Goal: Transaction & Acquisition: Purchase product/service

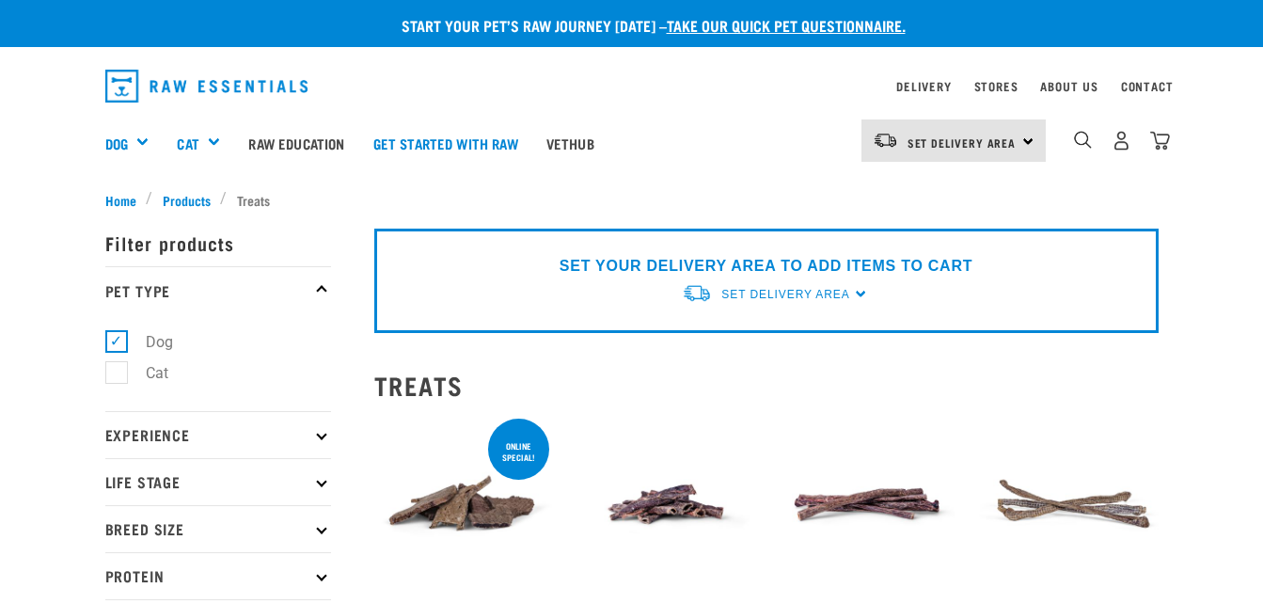
select select
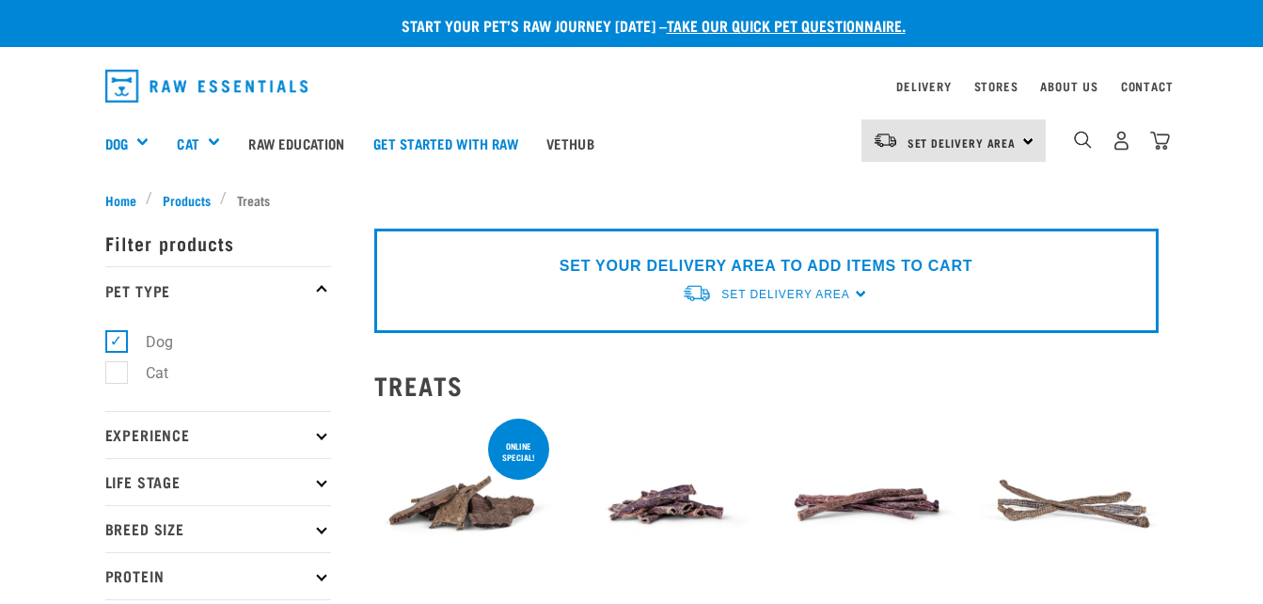
select select
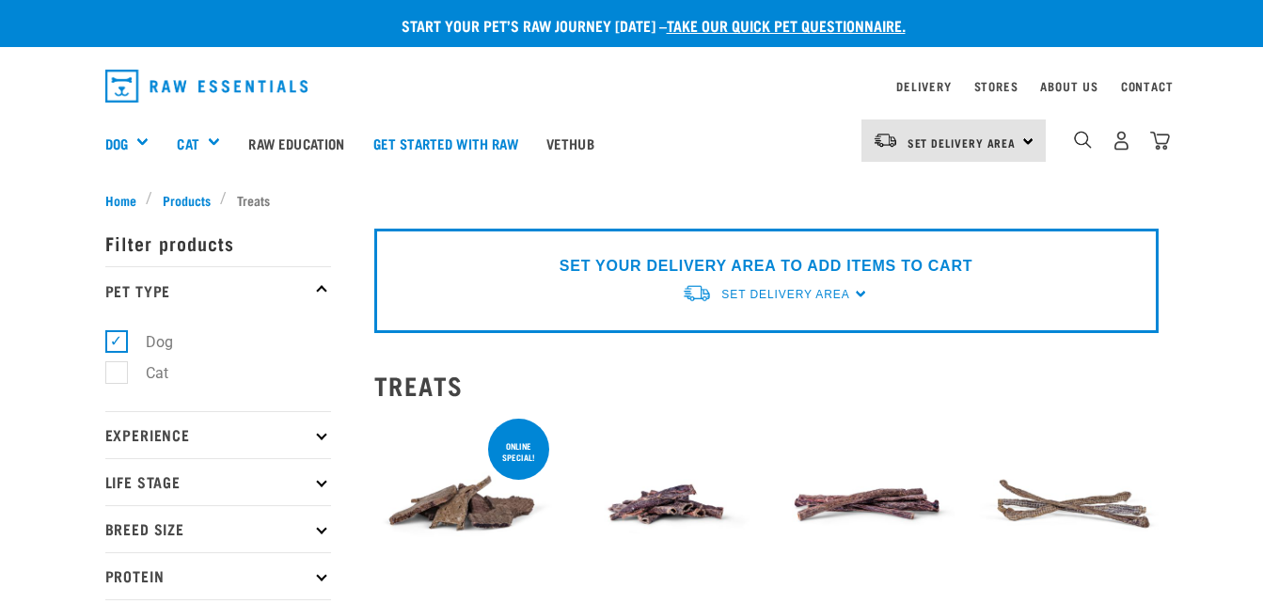
select select
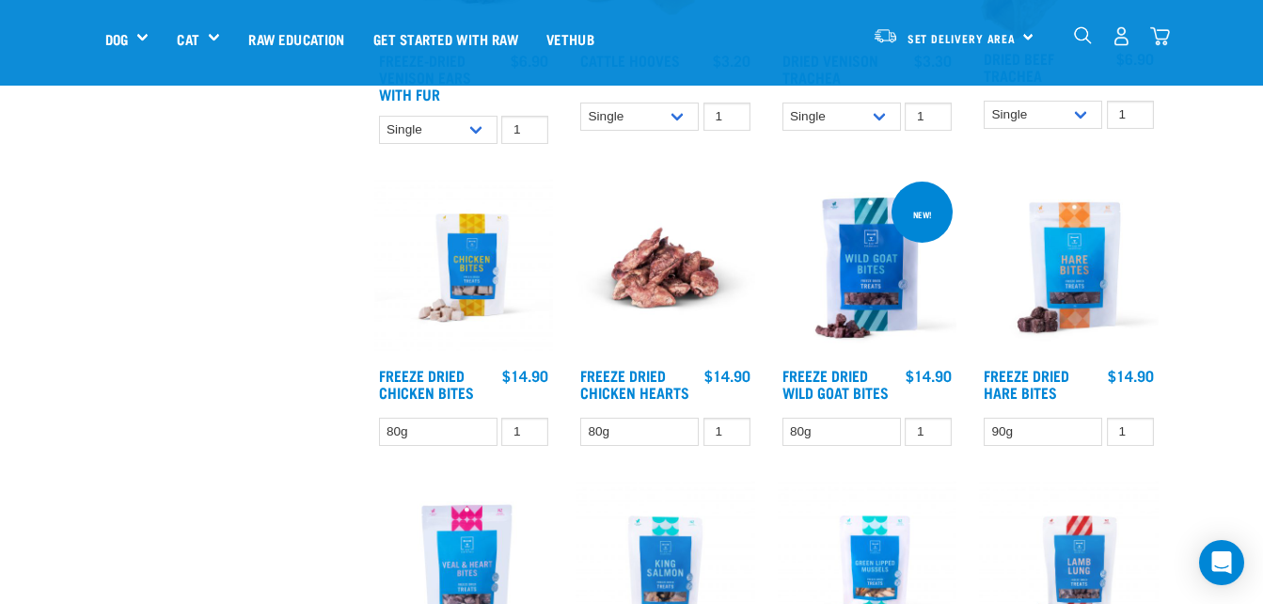
scroll to position [1947, 0]
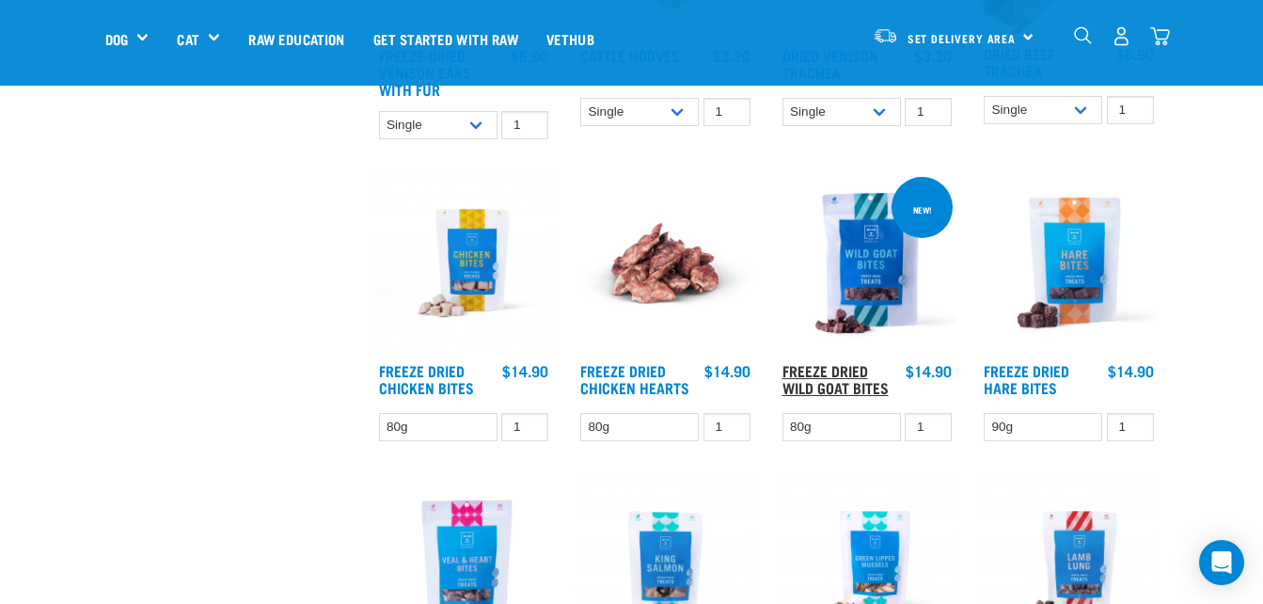
click at [857, 374] on link "Freeze Dried Wild Goat Bites" at bounding box center [836, 378] width 106 height 25
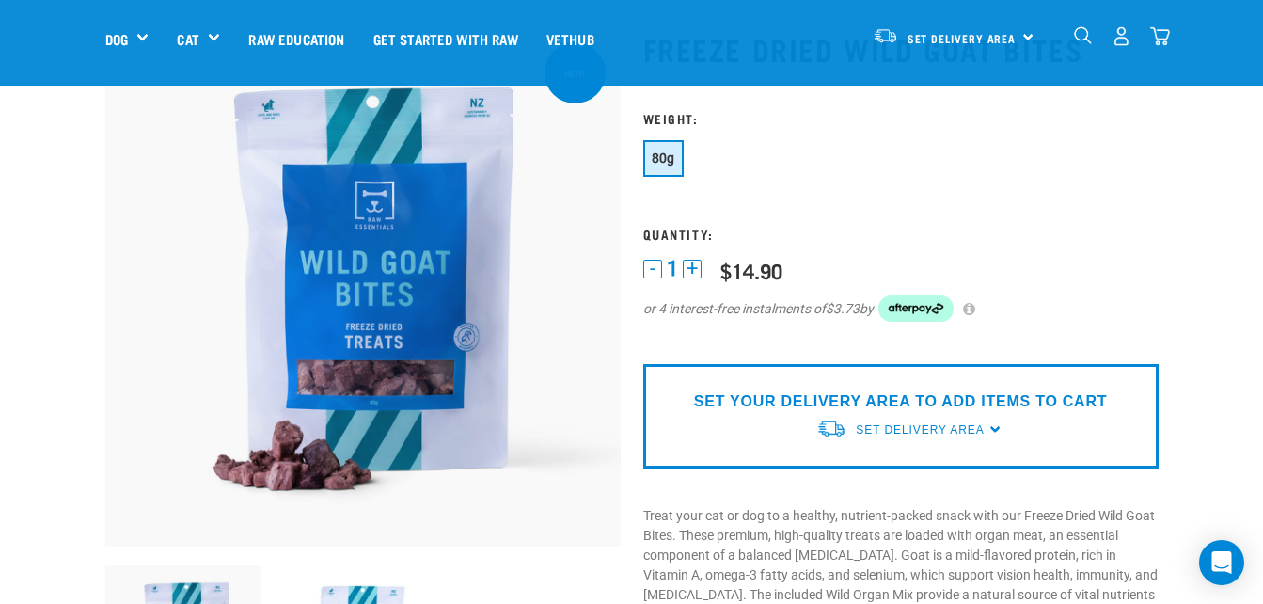
scroll to position [105, 0]
click at [968, 433] on span "Set Delivery Area" at bounding box center [920, 430] width 128 height 13
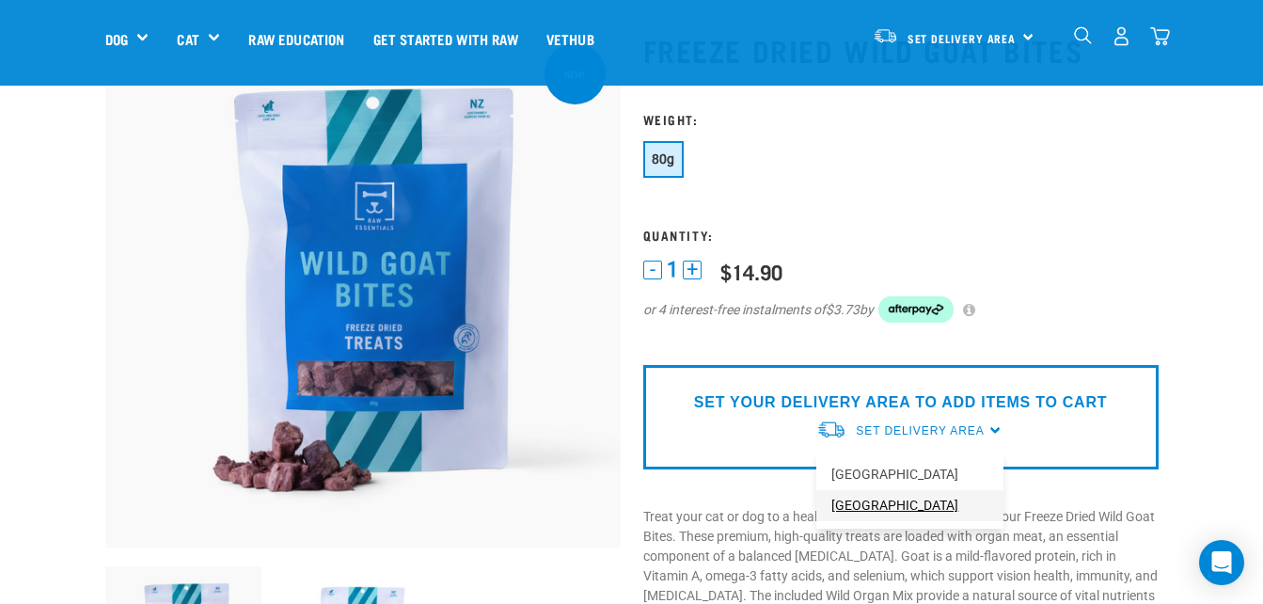
click at [903, 510] on link "[GEOGRAPHIC_DATA]" at bounding box center [910, 505] width 187 height 31
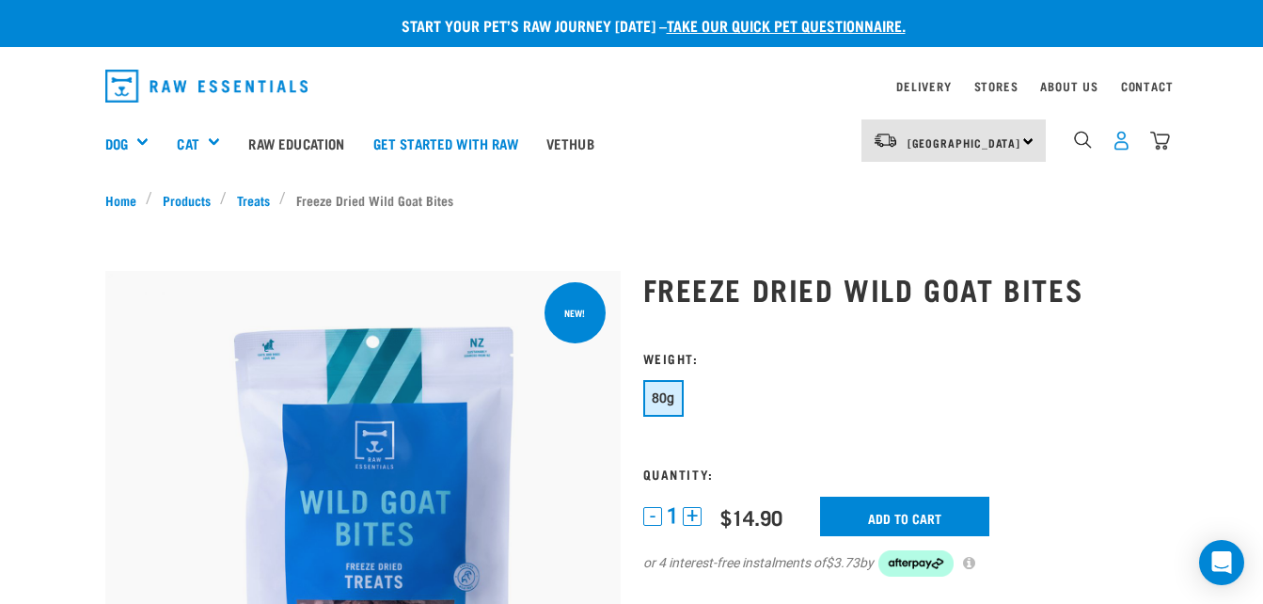
click at [1126, 137] on img "dropdown navigation" at bounding box center [1122, 141] width 20 height 20
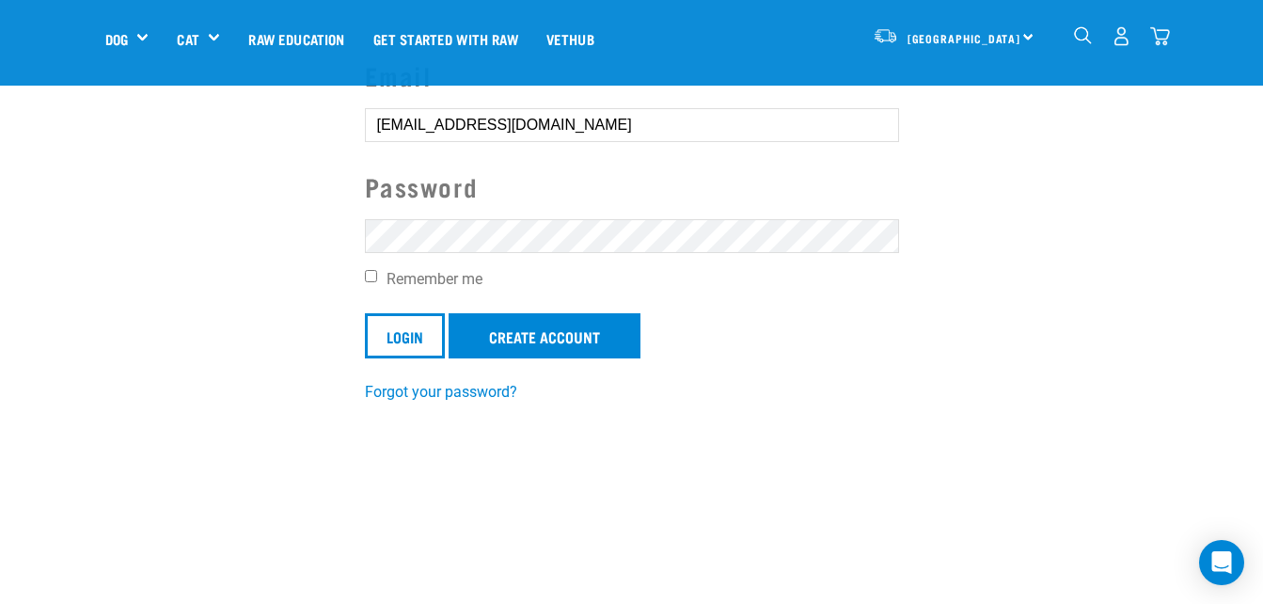
scroll to position [192, 0]
click at [547, 335] on link "Create Account" at bounding box center [545, 334] width 192 height 45
click at [429, 331] on input "Login" at bounding box center [405, 334] width 80 height 45
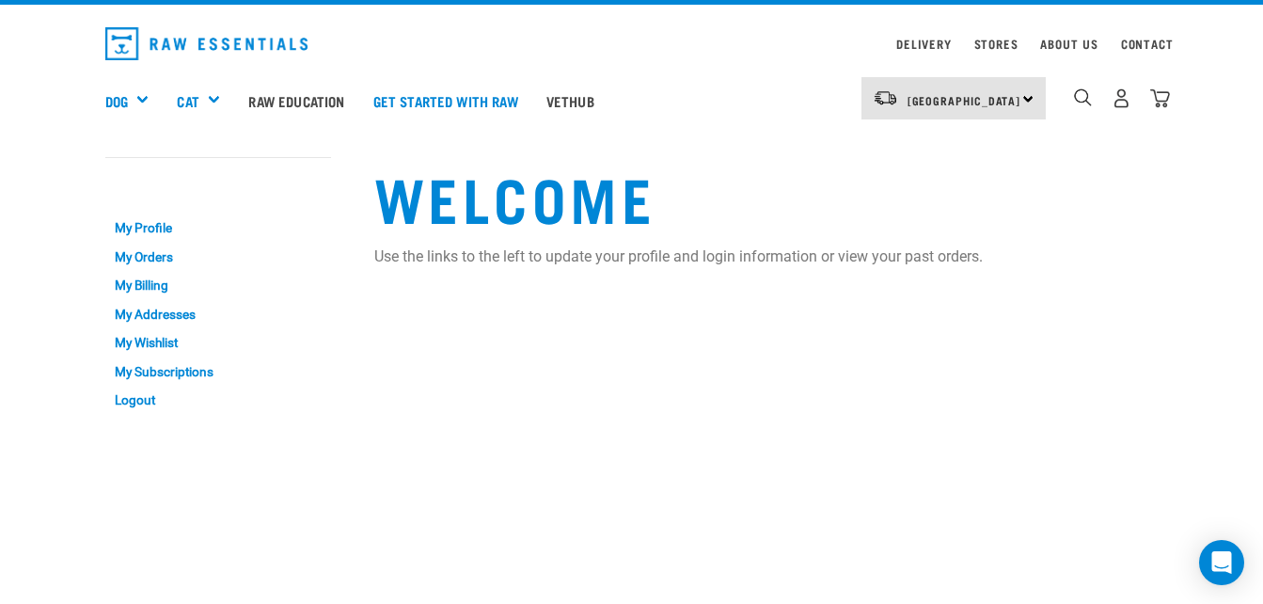
scroll to position [51, 0]
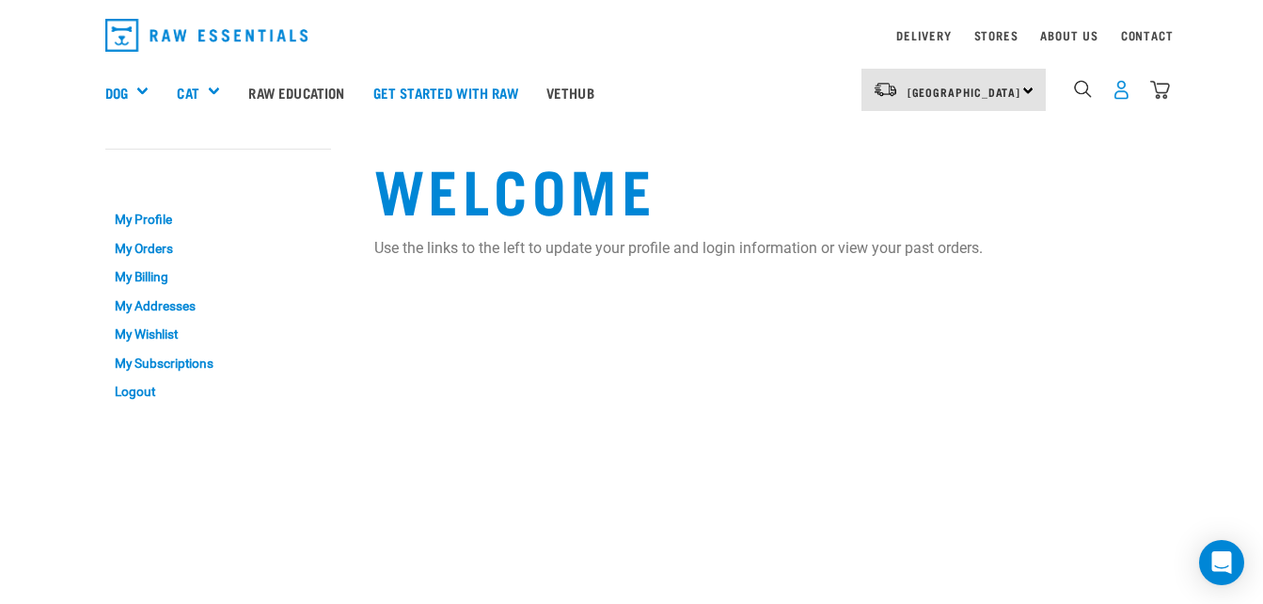
click at [1118, 94] on img "dropdown navigation" at bounding box center [1122, 90] width 20 height 20
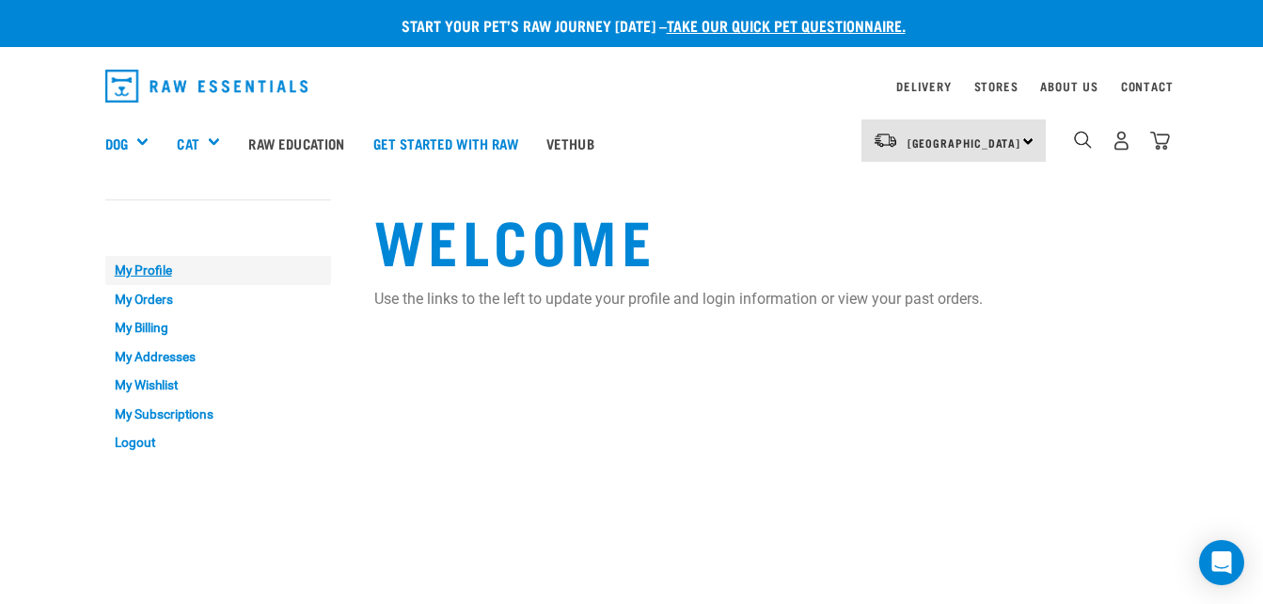
click at [163, 276] on link "My Profile" at bounding box center [218, 270] width 226 height 29
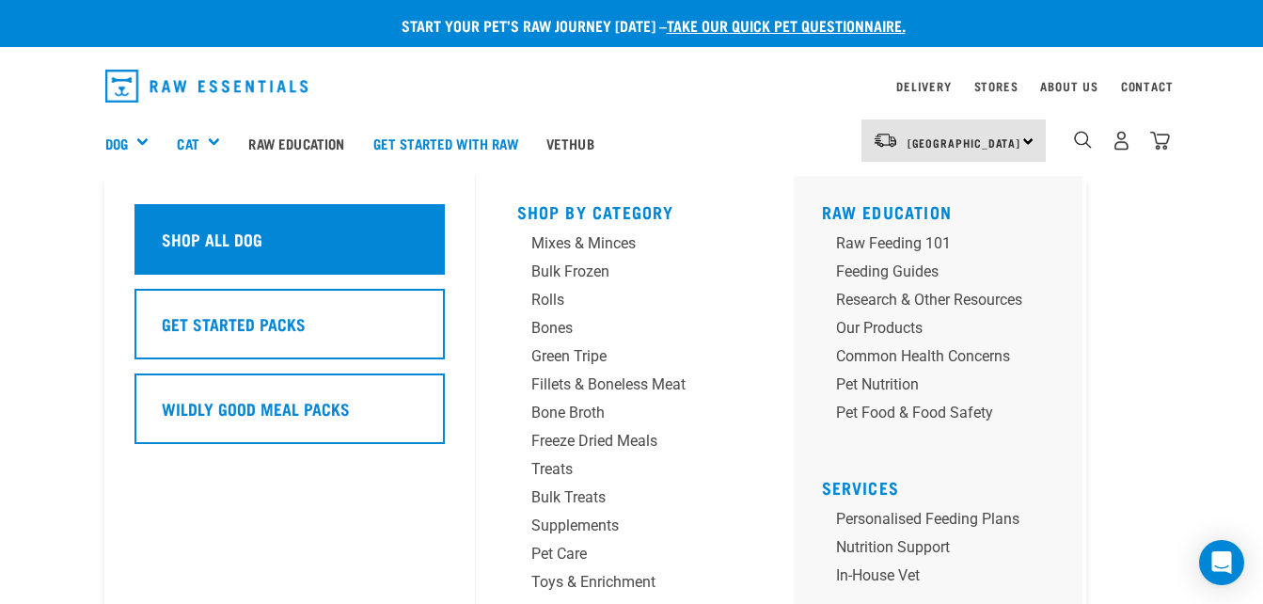
click at [178, 239] on h5 "Shop All Dog" at bounding box center [212, 239] width 101 height 24
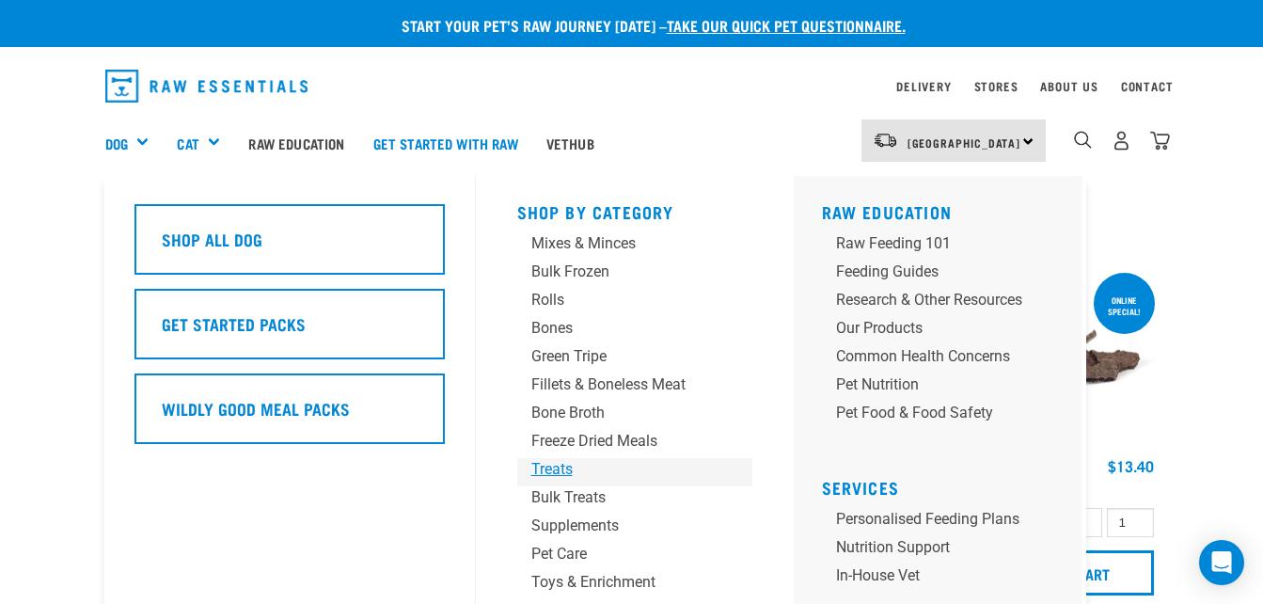
click at [566, 468] on div "Treats" at bounding box center [620, 469] width 176 height 23
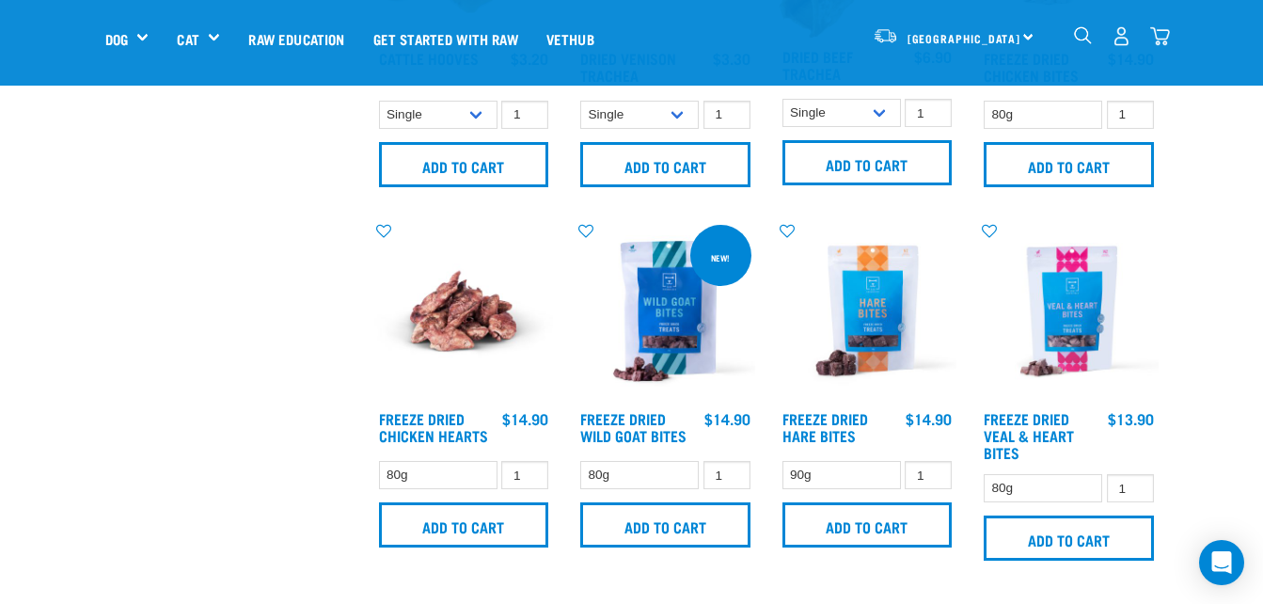
scroll to position [2451, 0]
click at [633, 421] on link "Freeze Dried Wild Goat Bites" at bounding box center [633, 425] width 106 height 25
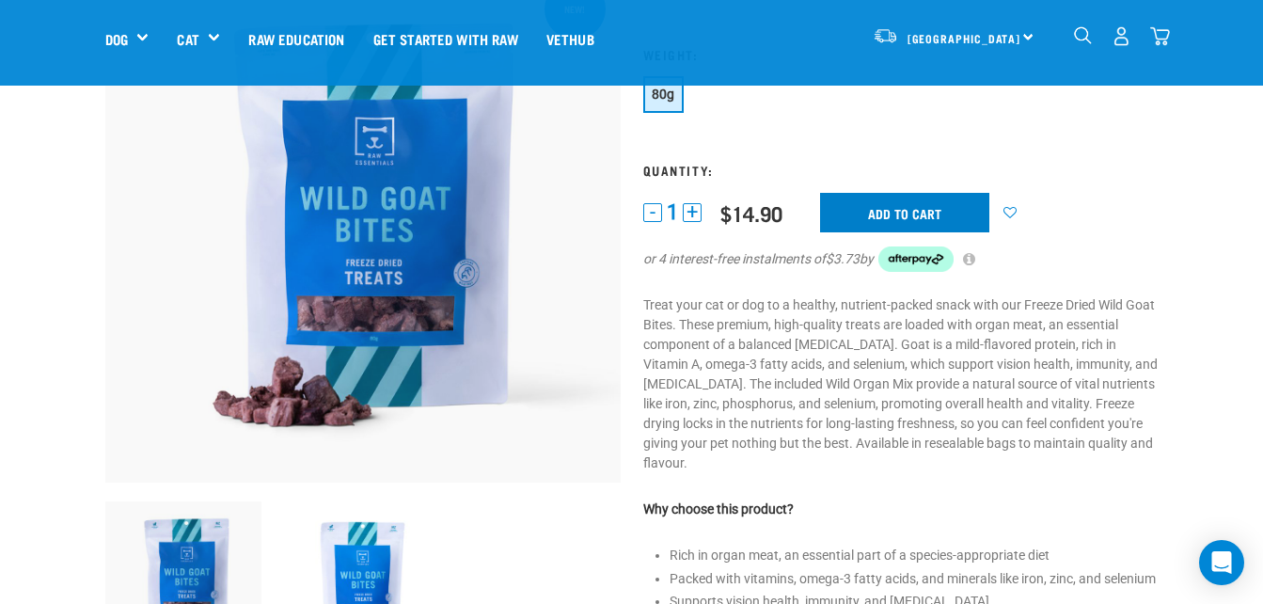
scroll to position [178, 0]
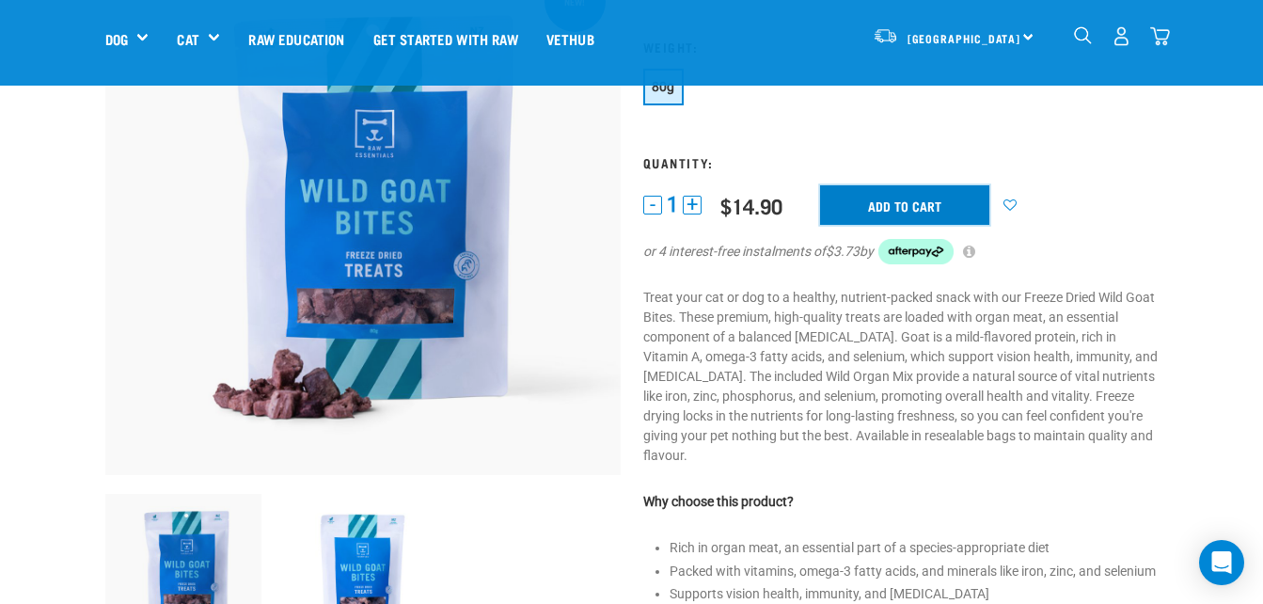
click at [914, 201] on input "Add to cart" at bounding box center [904, 205] width 169 height 40
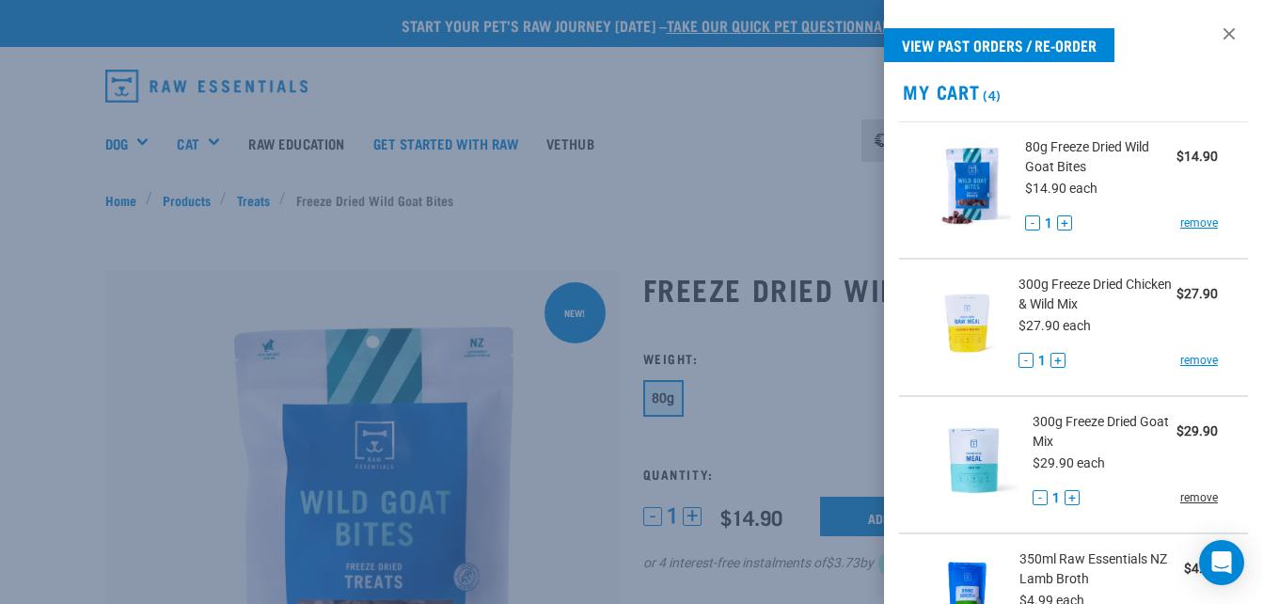
click at [1192, 499] on link "remove" at bounding box center [1200, 497] width 38 height 17
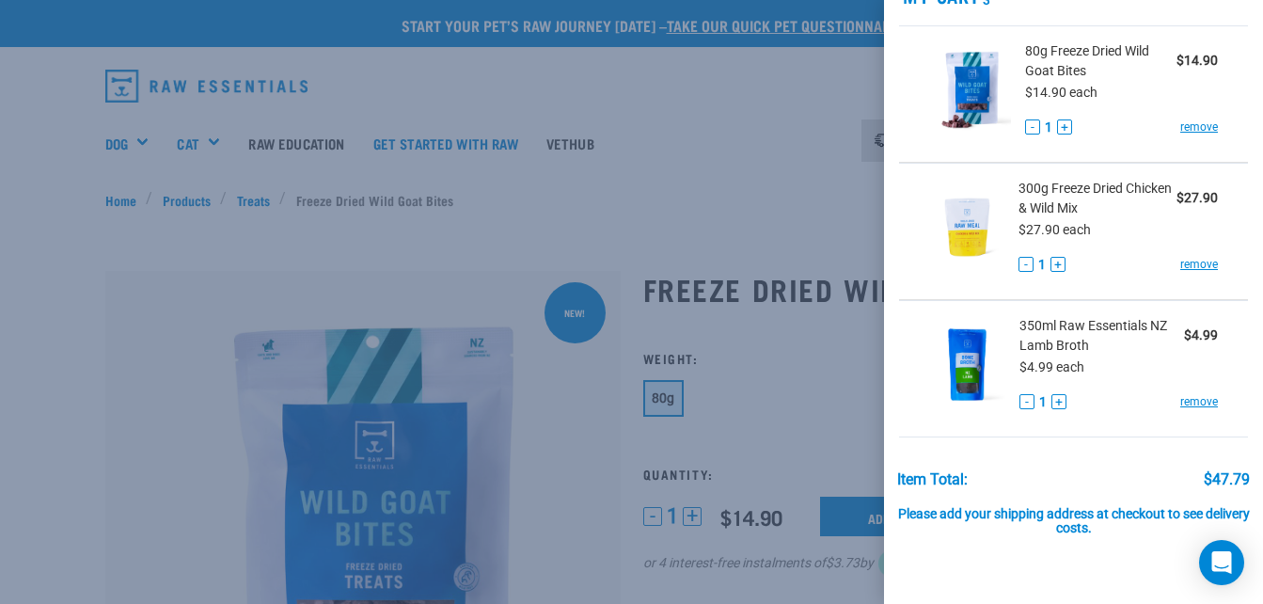
scroll to position [98, 0]
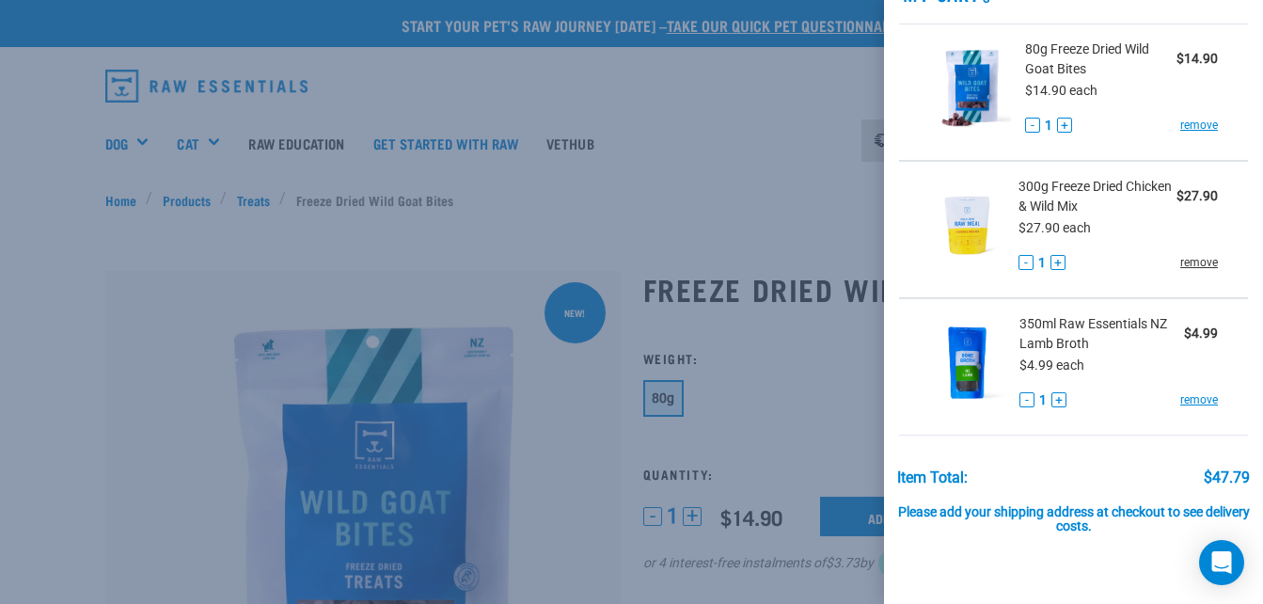
click at [1189, 267] on link "remove" at bounding box center [1200, 262] width 38 height 17
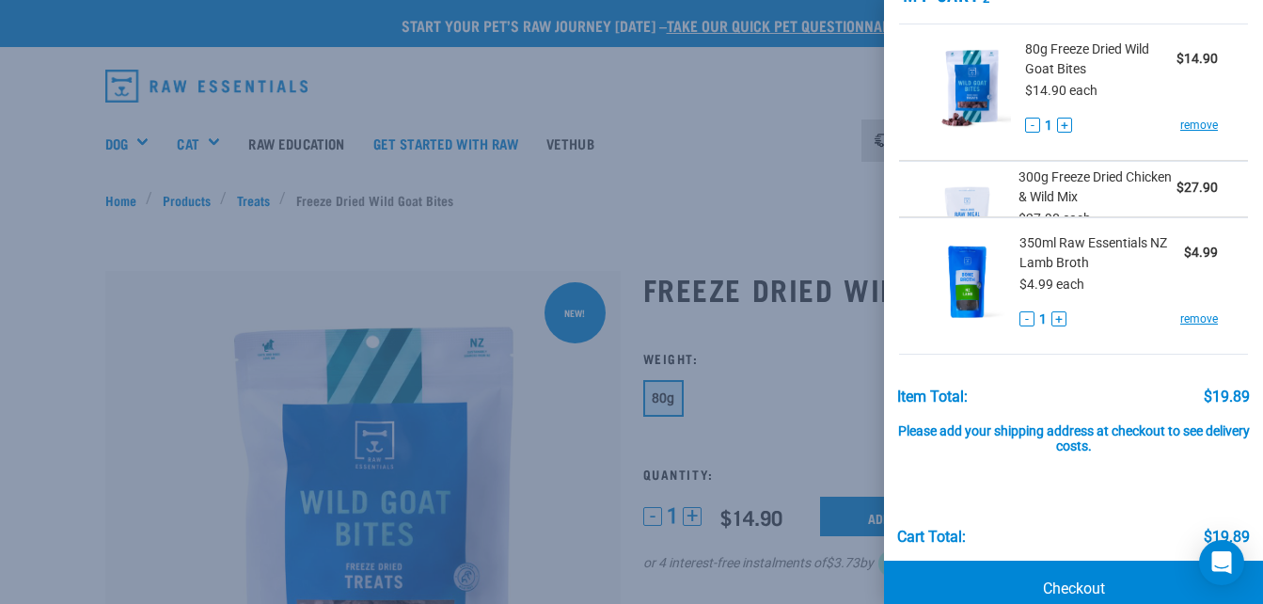
scroll to position [77, 0]
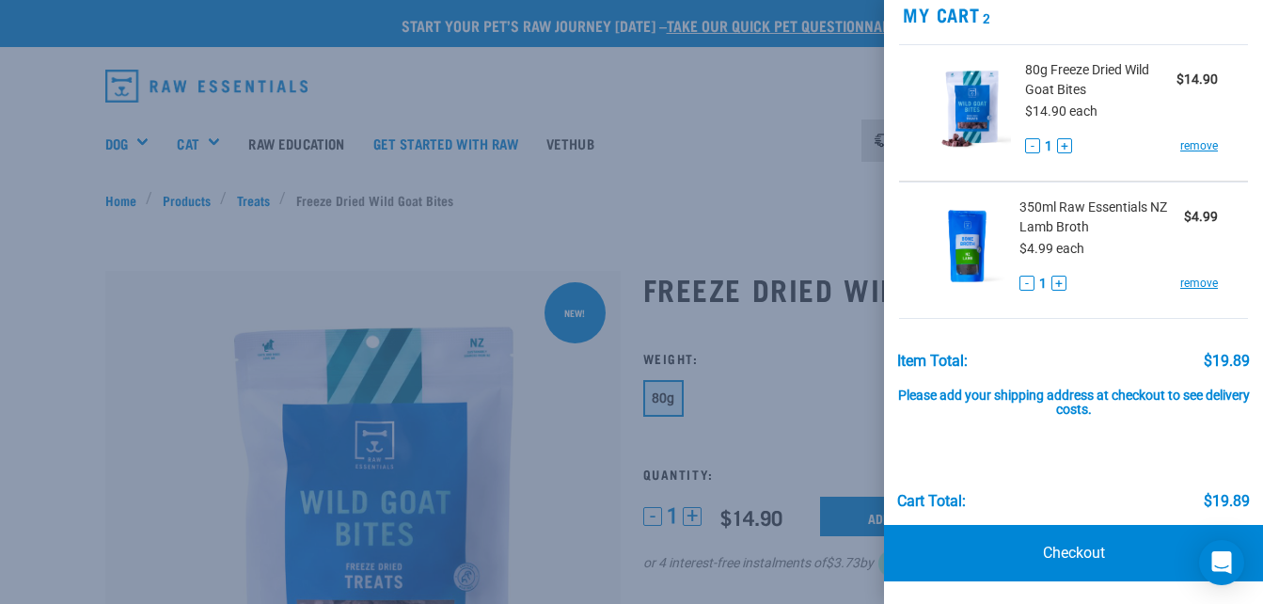
click at [779, 173] on div at bounding box center [631, 302] width 1263 height 604
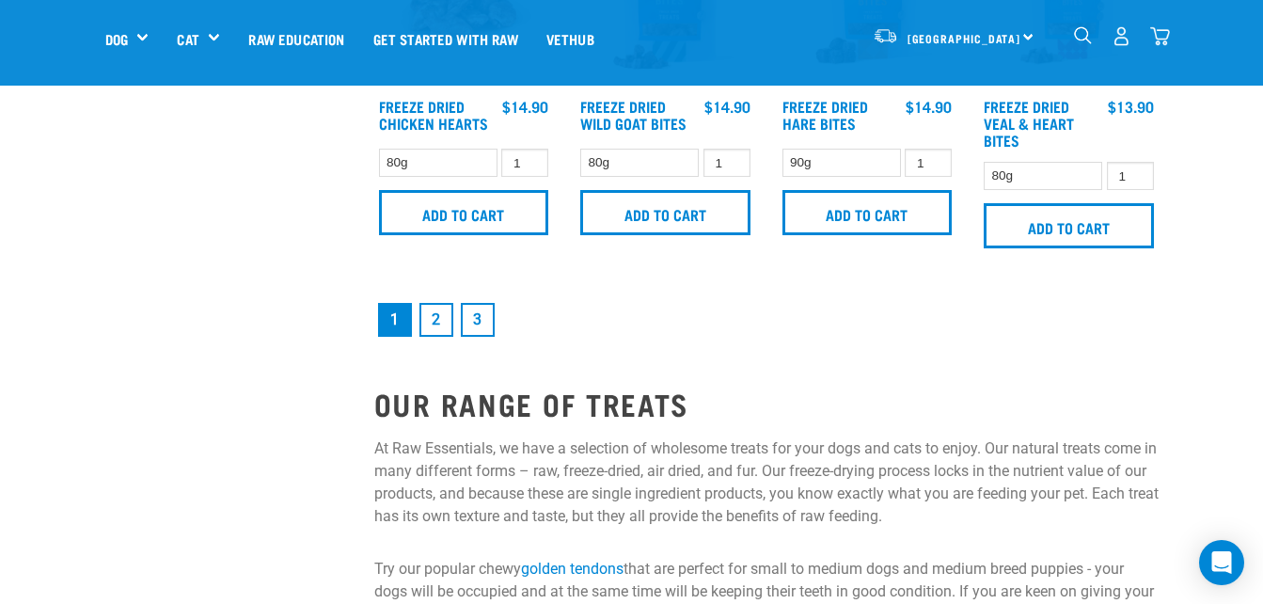
scroll to position [2763, 0]
click at [440, 322] on link "2" at bounding box center [437, 319] width 34 height 34
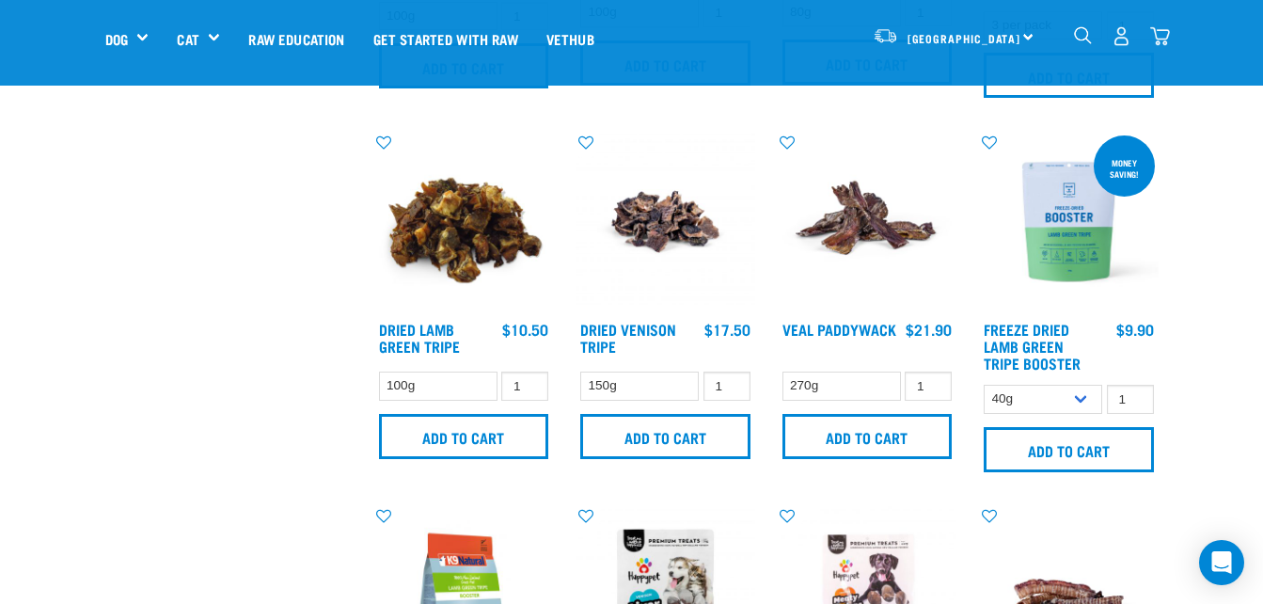
scroll to position [1470, 0]
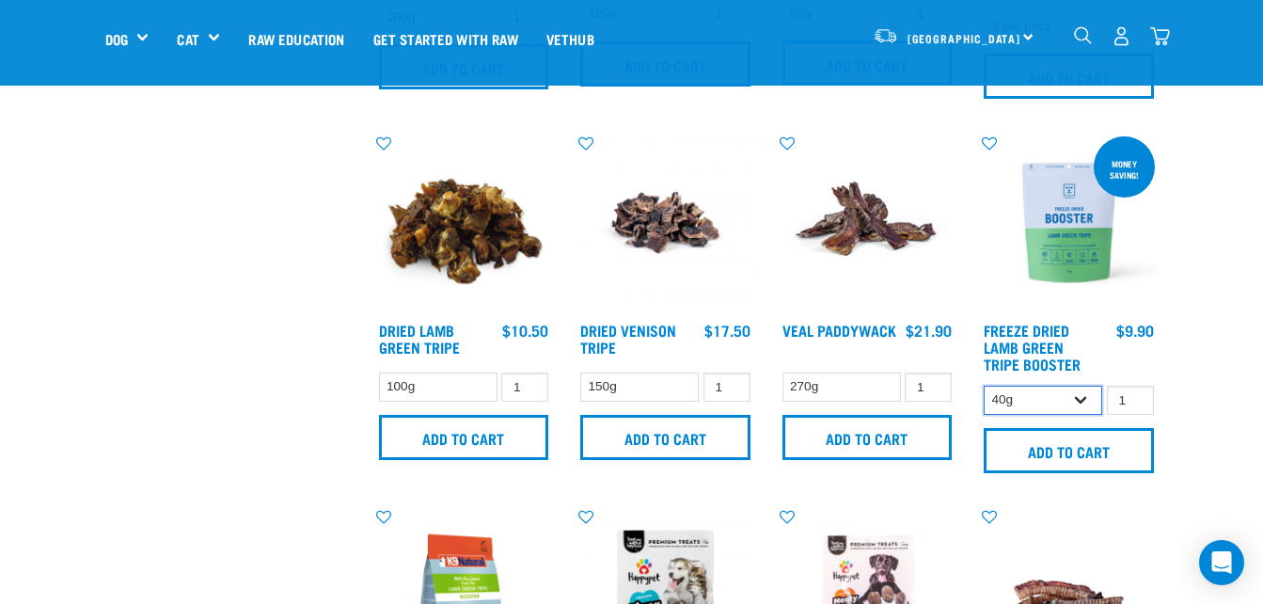
click at [1082, 397] on select "40g 200g" at bounding box center [1043, 400] width 119 height 29
click at [984, 386] on select "40g 200g" at bounding box center [1043, 400] width 119 height 29
click at [1085, 393] on select "40g 200g" at bounding box center [1043, 400] width 119 height 29
select select "626160"
click at [984, 386] on select "40g 200g" at bounding box center [1043, 400] width 119 height 29
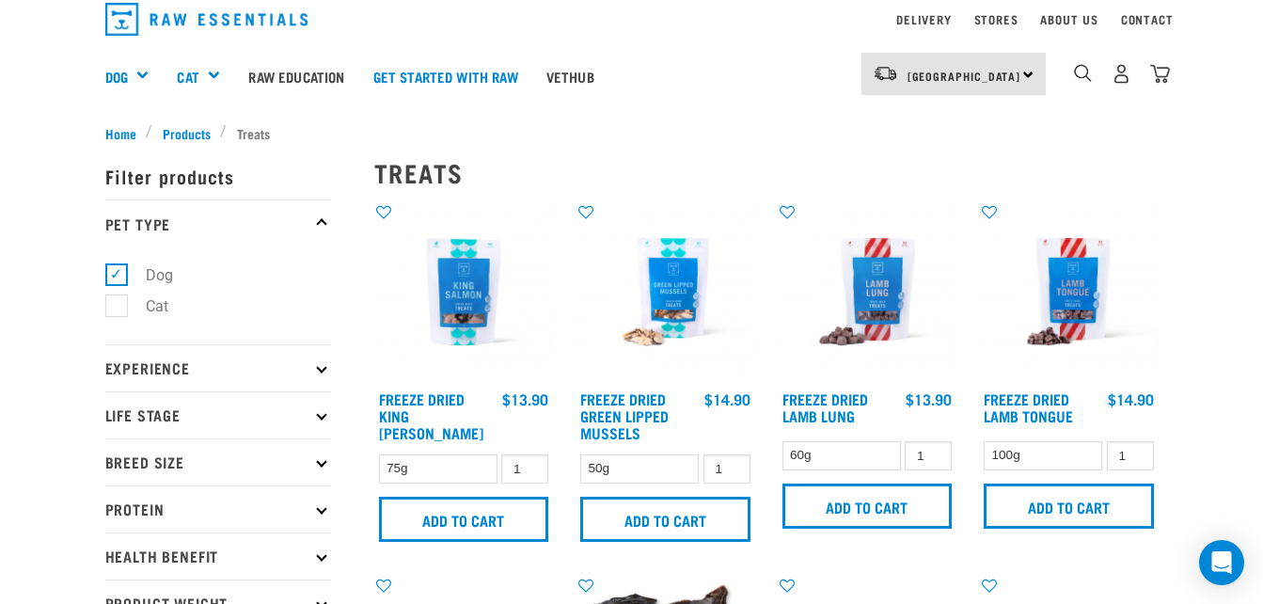
scroll to position [0, 0]
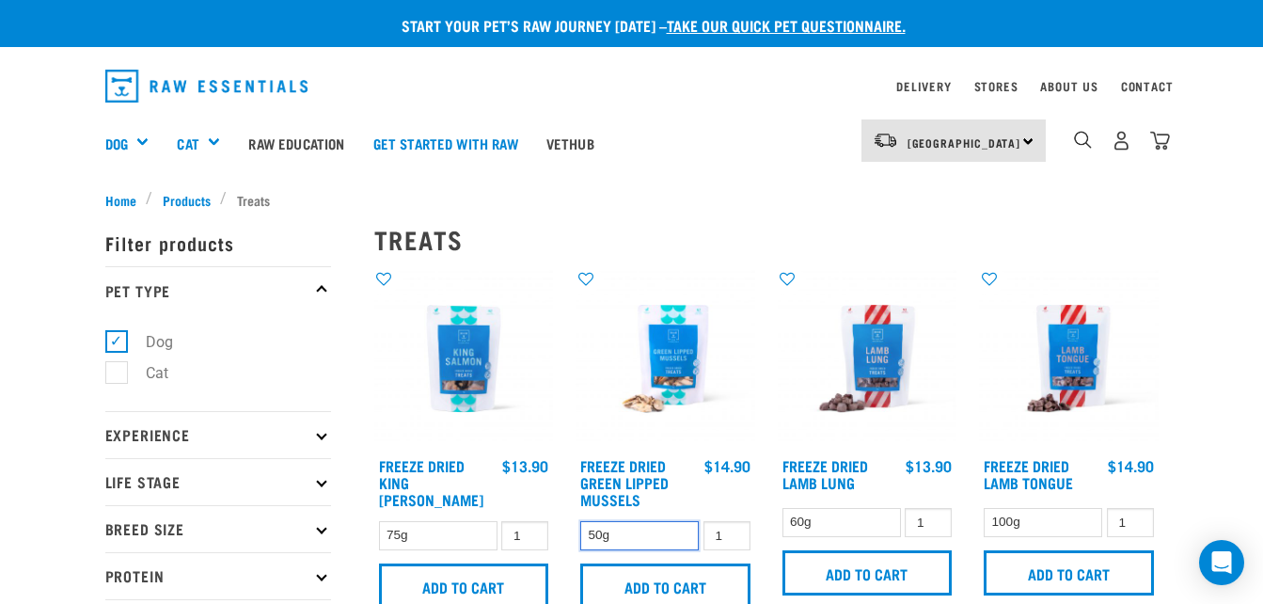
click at [672, 539] on select "50g" at bounding box center [639, 535] width 119 height 29
click at [580, 521] on select "50g" at bounding box center [639, 535] width 119 height 29
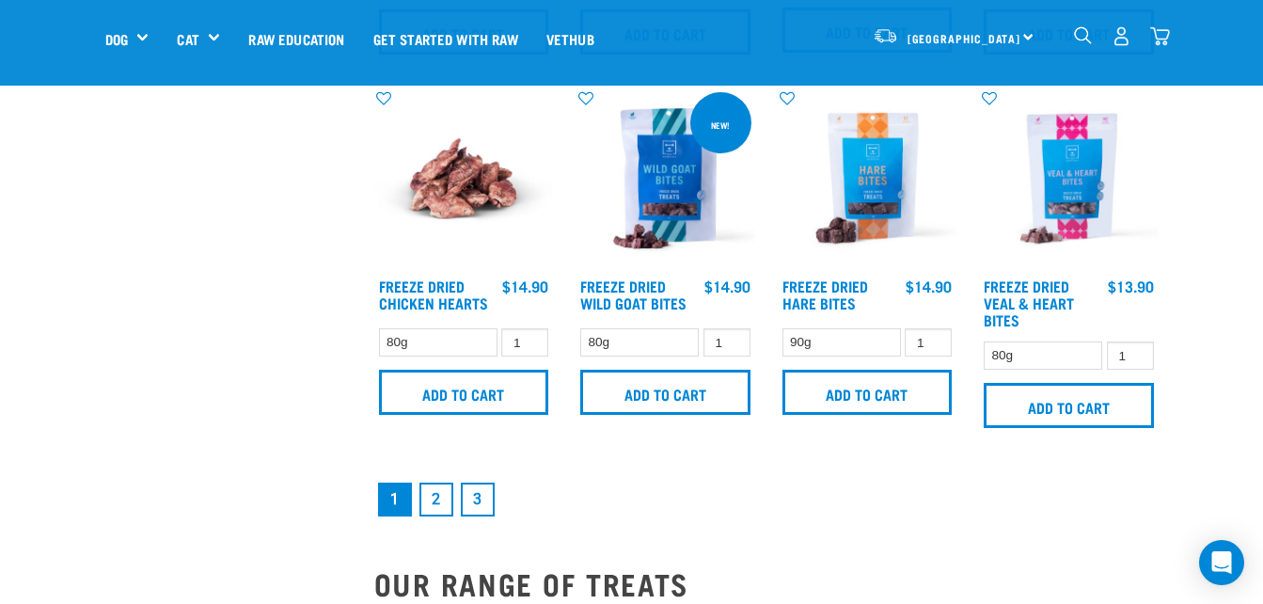
scroll to position [2582, 0]
click at [819, 304] on link "Freeze Dried Hare Bites" at bounding box center [826, 294] width 86 height 25
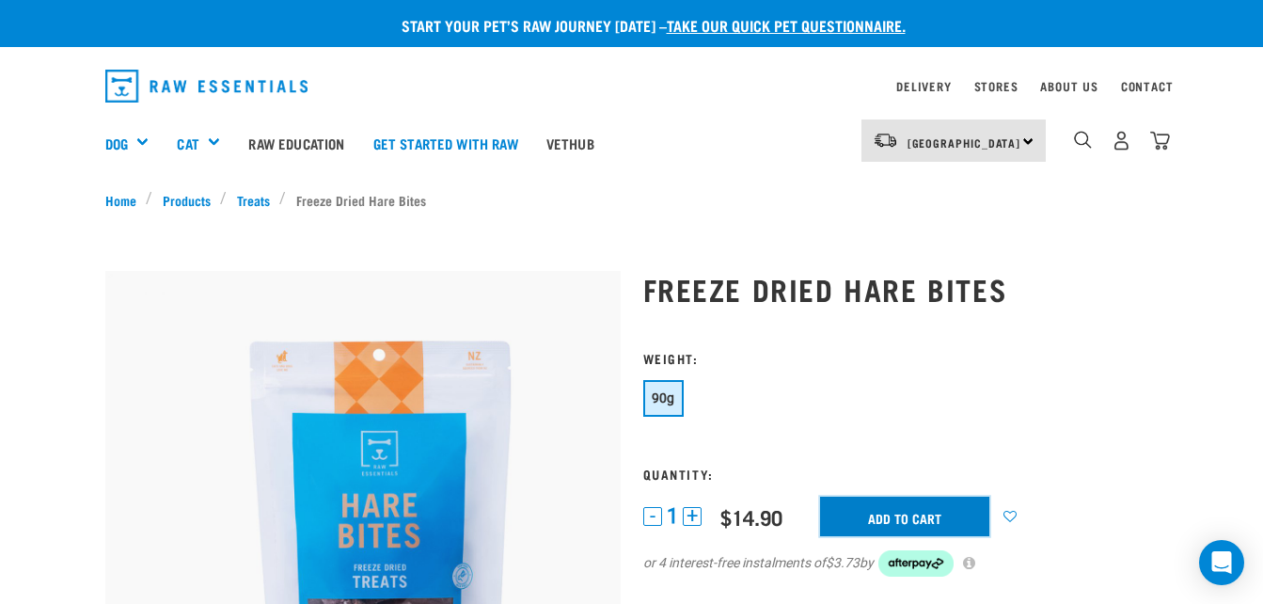
click at [872, 516] on input "Add to cart" at bounding box center [904, 517] width 169 height 40
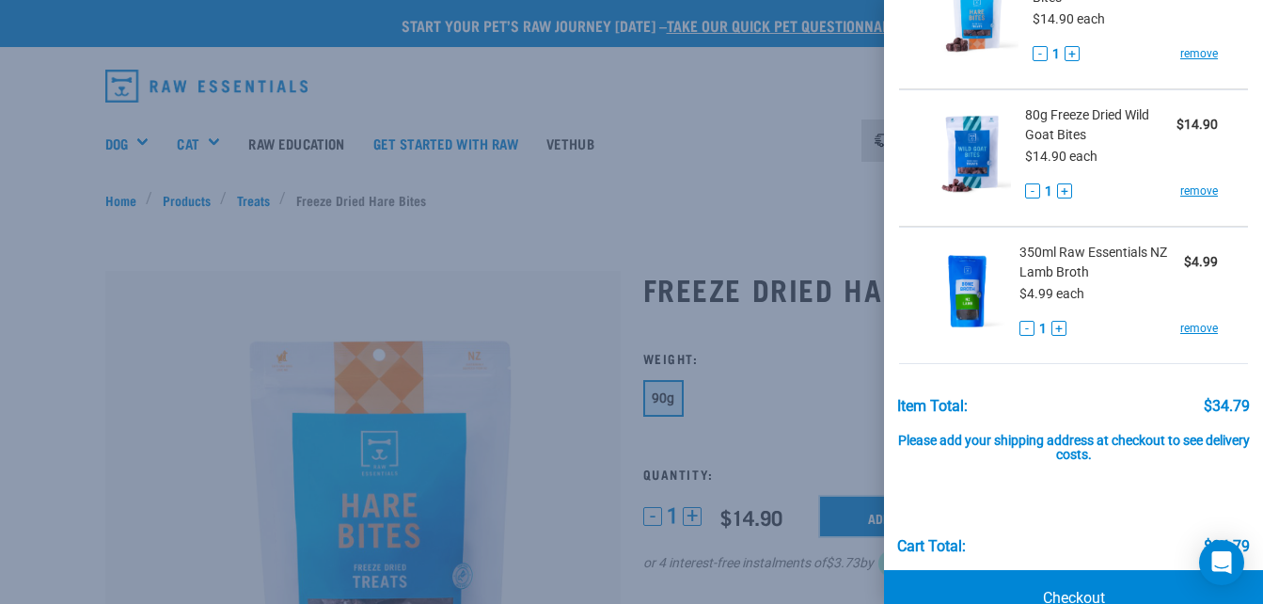
scroll to position [215, 0]
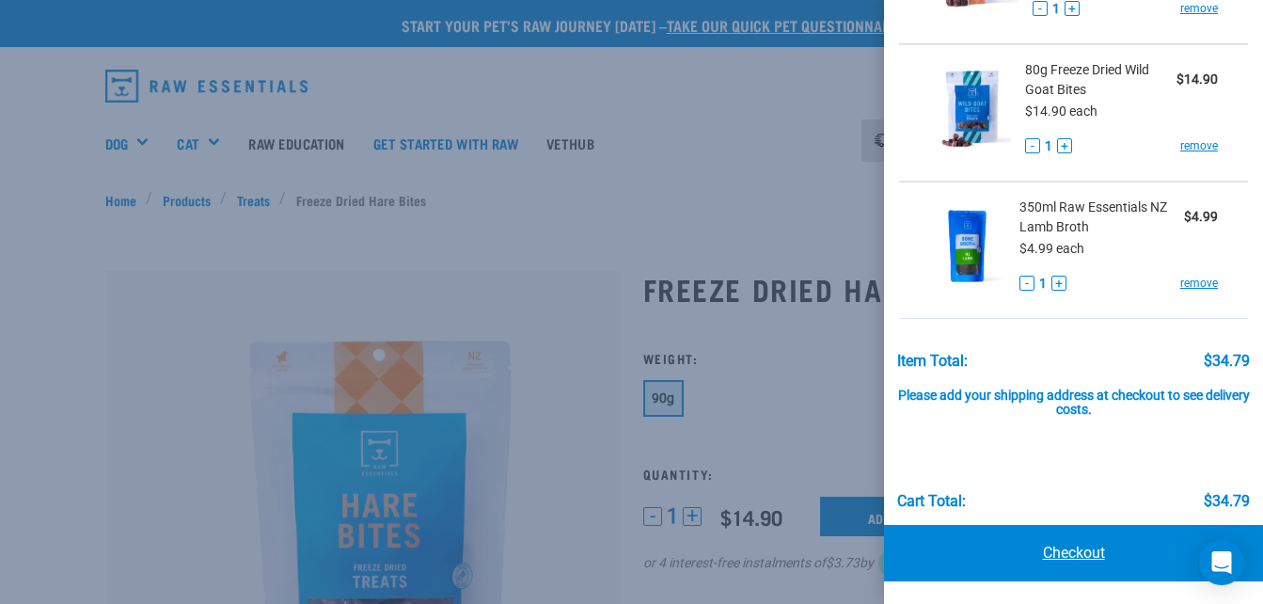
click at [1082, 546] on link "Checkout" at bounding box center [1073, 553] width 379 height 56
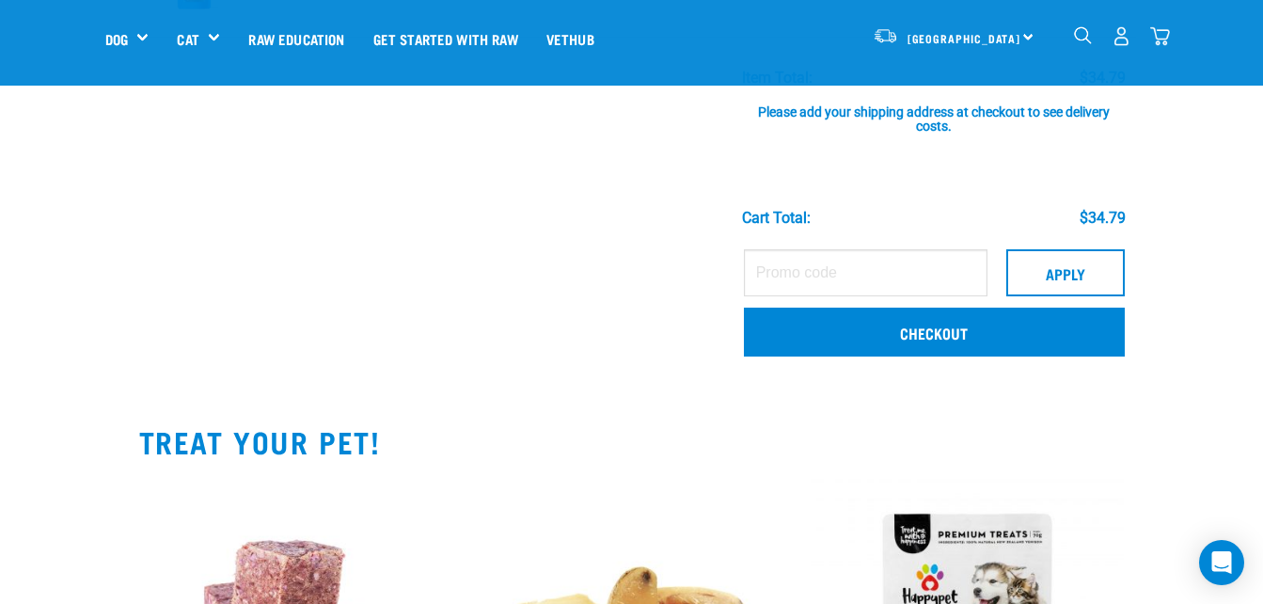
scroll to position [508, 0]
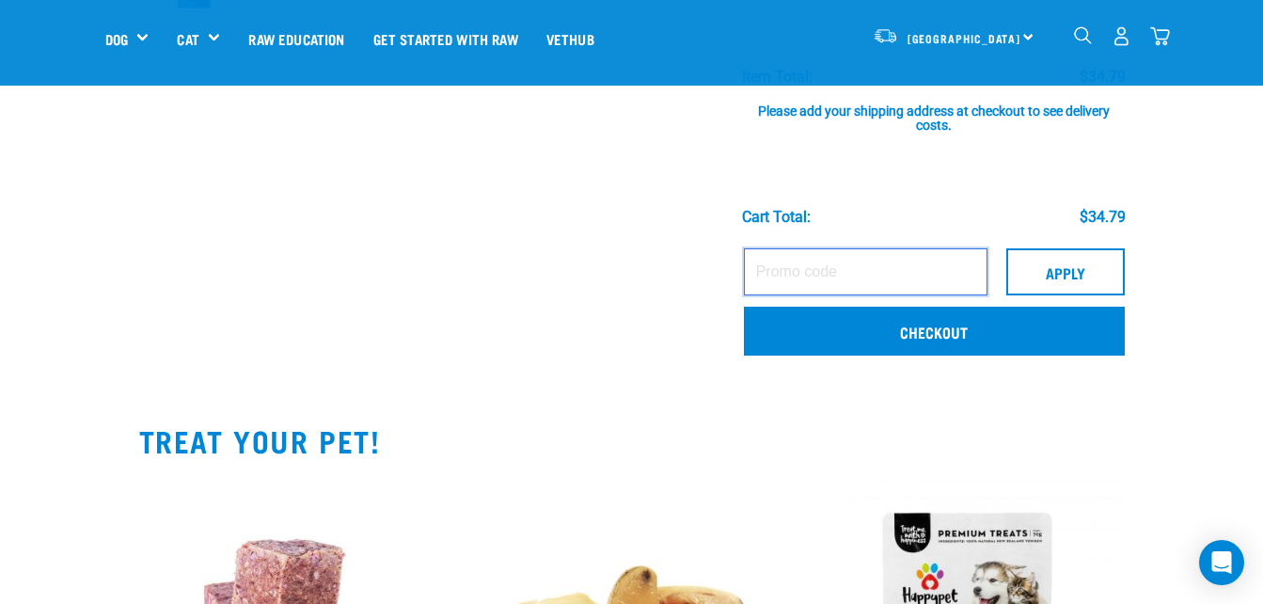
click at [816, 279] on input "text" at bounding box center [866, 271] width 244 height 47
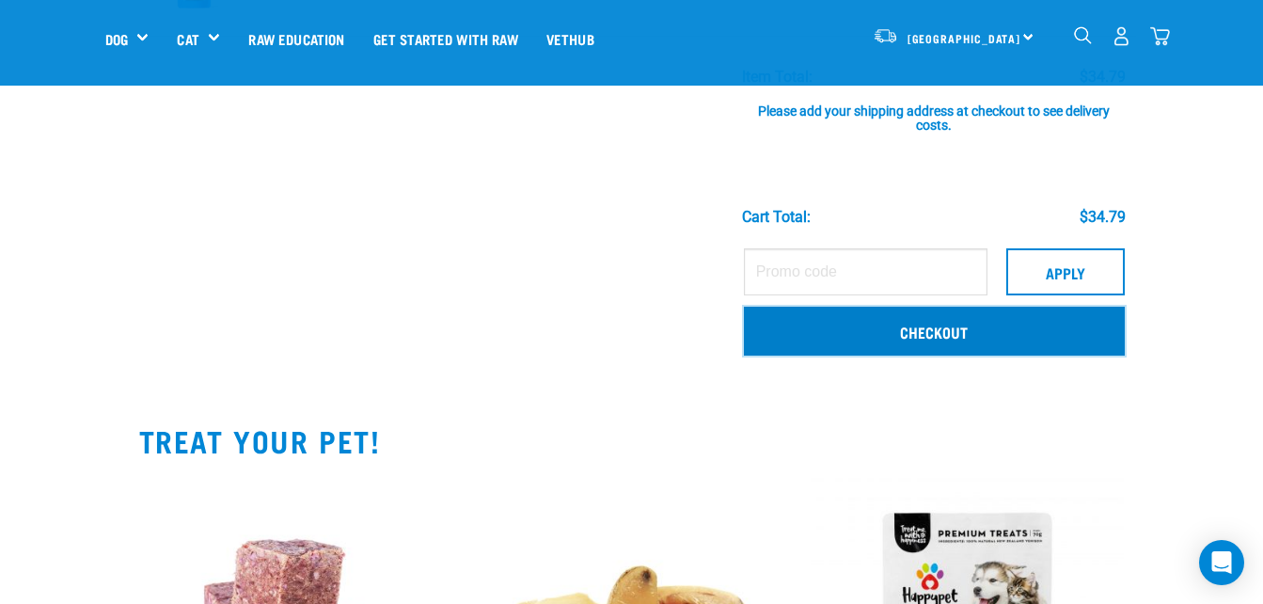
click at [843, 326] on link "Checkout" at bounding box center [934, 331] width 381 height 49
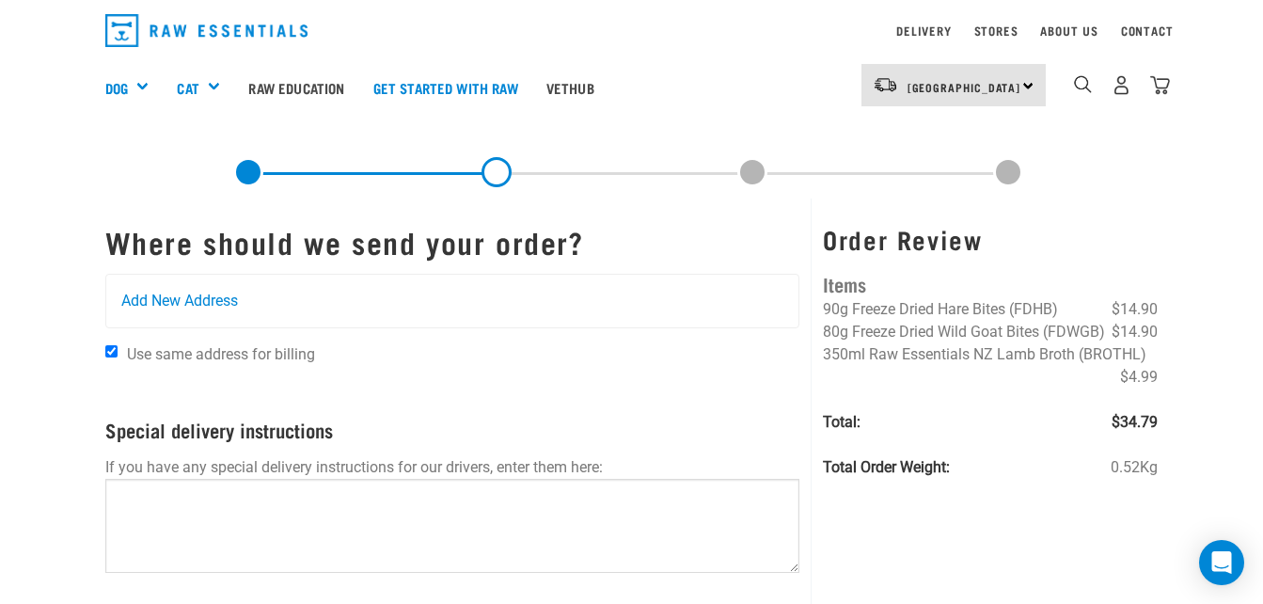
scroll to position [54, 0]
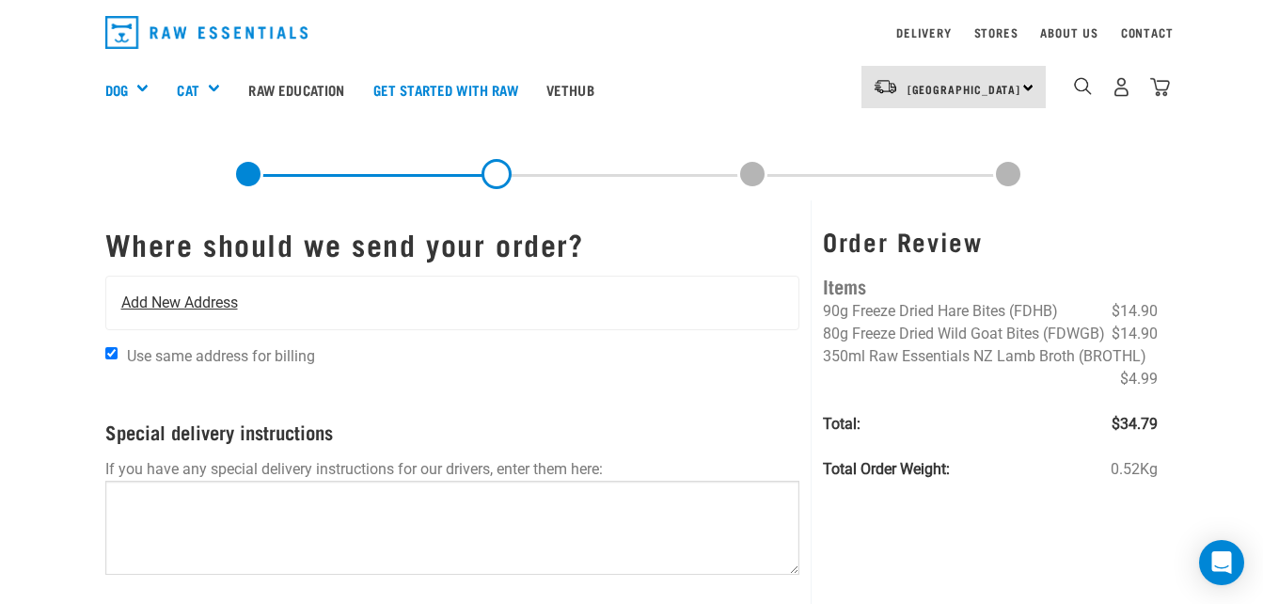
click at [220, 299] on span "Add New Address" at bounding box center [179, 303] width 117 height 23
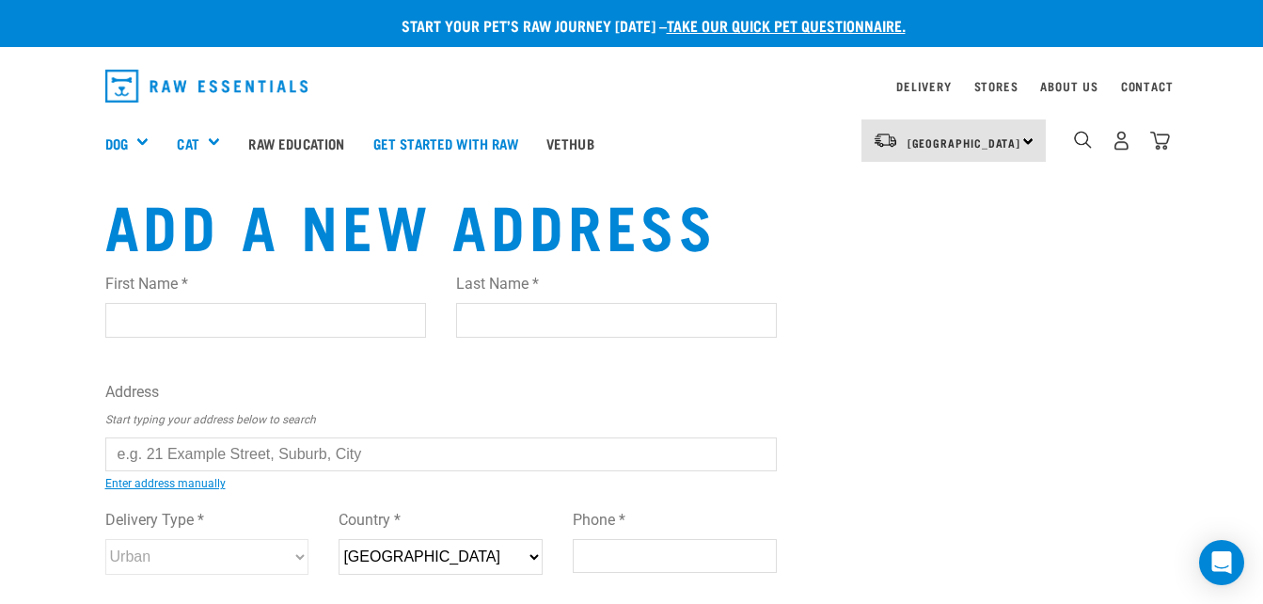
click at [274, 322] on input "First Name *" at bounding box center [265, 320] width 321 height 34
type input "kayla.2412@hotmail.co.nz"
type input "Nutira"
click at [246, 460] on input "text" at bounding box center [441, 454] width 673 height 34
click at [253, 489] on div "First Name * kayla.2412@hotmail.co.nz Last Name * Nutira Address Start typing y…" at bounding box center [441, 442] width 673 height 368
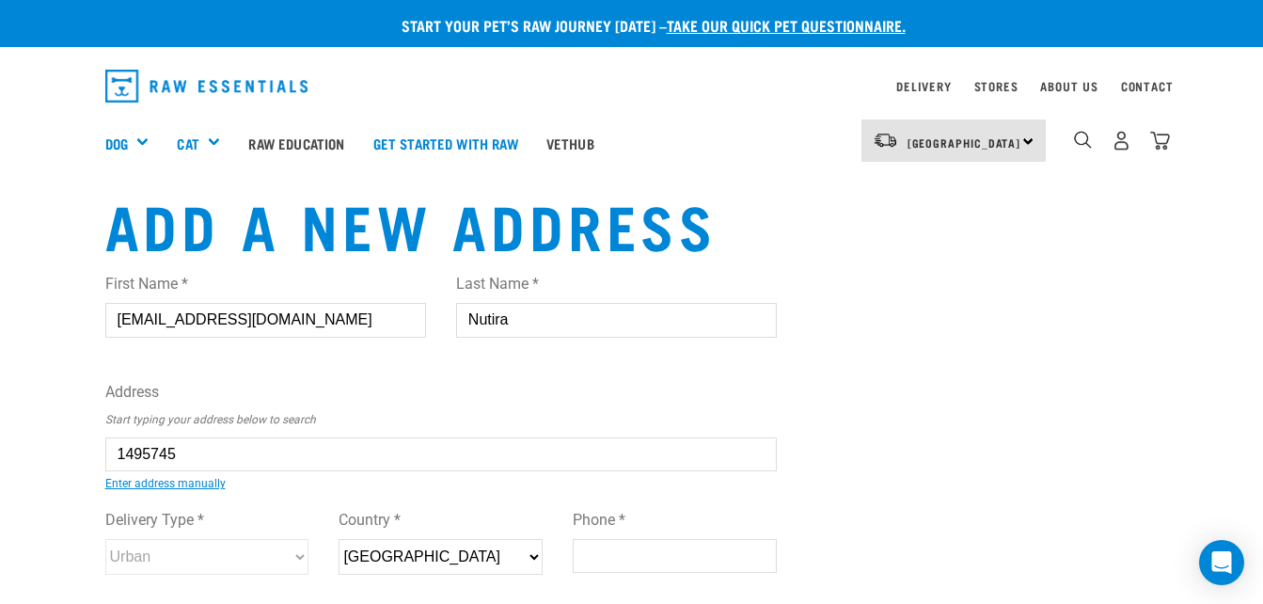
type input "737 Waikouro Wairio Road, Woodlaw, Otautau 9689"
type input "[STREET_ADDRESS]"
type input "Woodlaw"
type input "Southland"
select select "STL"
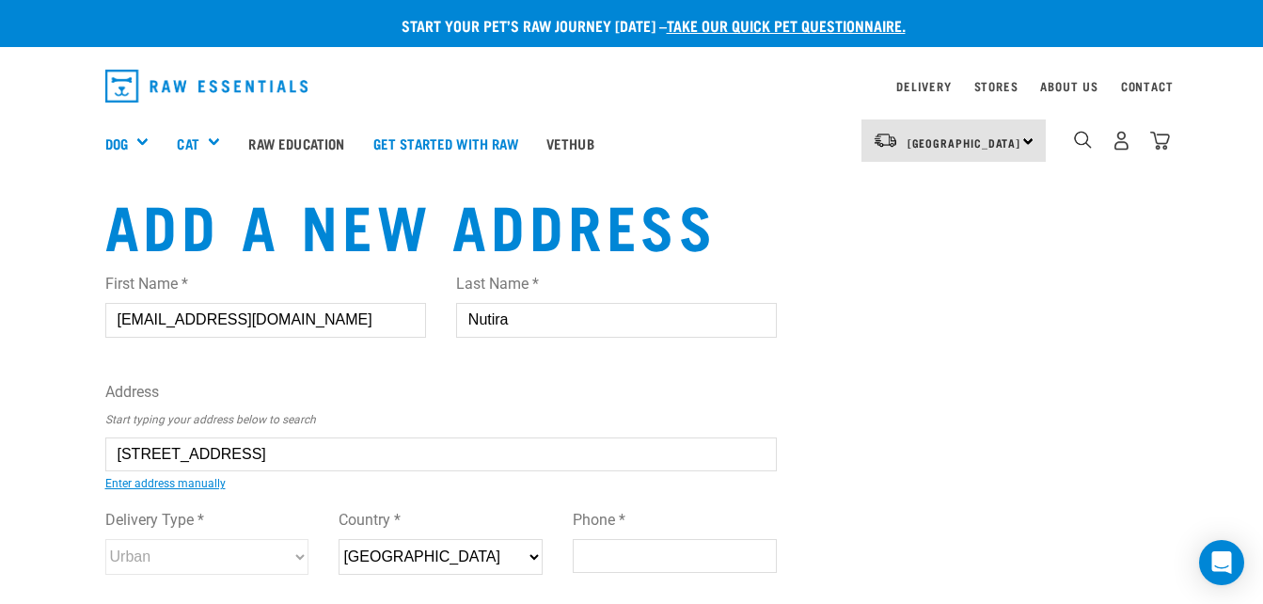
type input "9689"
select select "Rural"
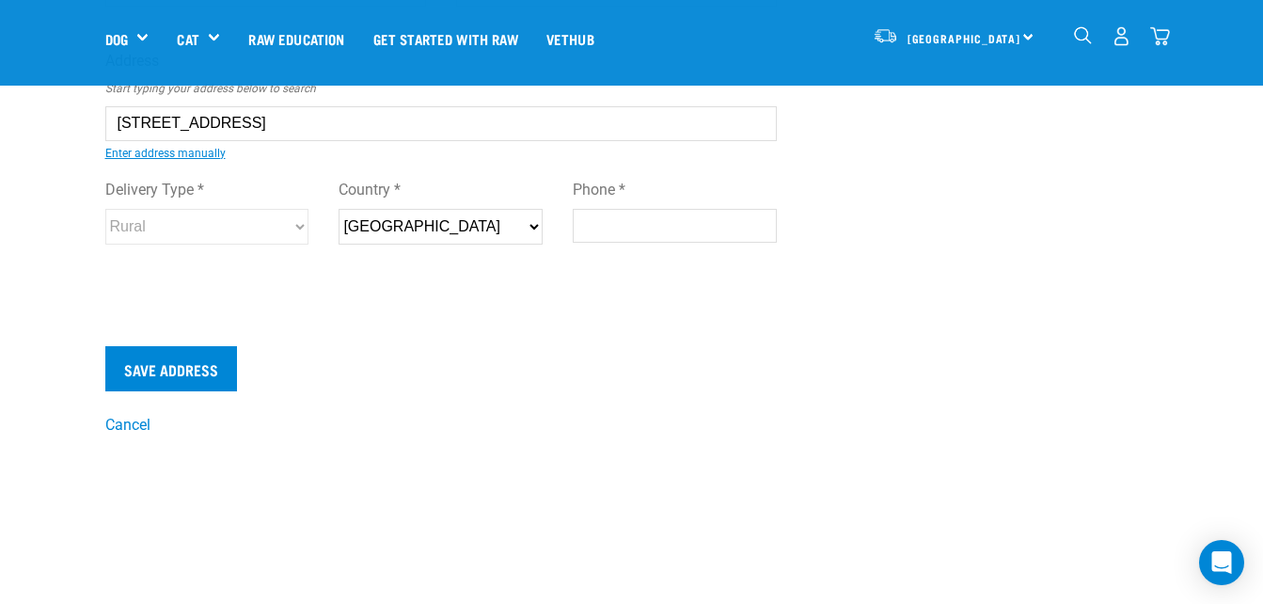
scroll to position [199, 0]
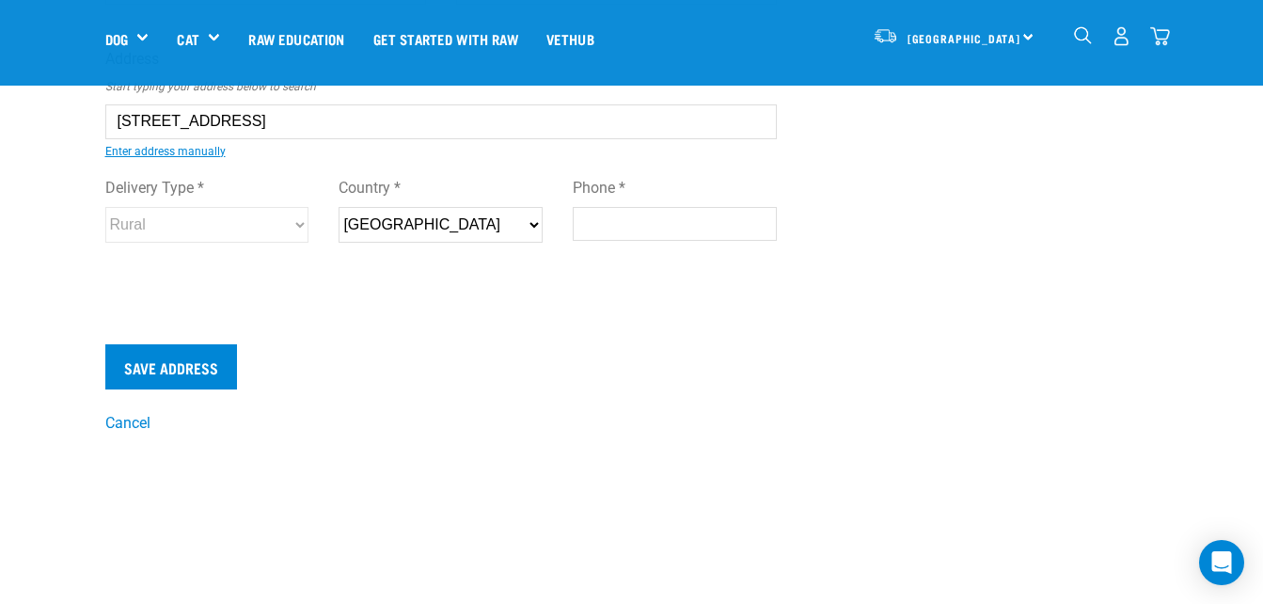
type input "737 Waikouro Wairio Road, Woodlaw, Otautau 9689"
click at [614, 216] on input "Phone *" at bounding box center [675, 224] width 204 height 34
type input "0279677388"
click at [168, 360] on input "Save Address" at bounding box center [171, 366] width 132 height 45
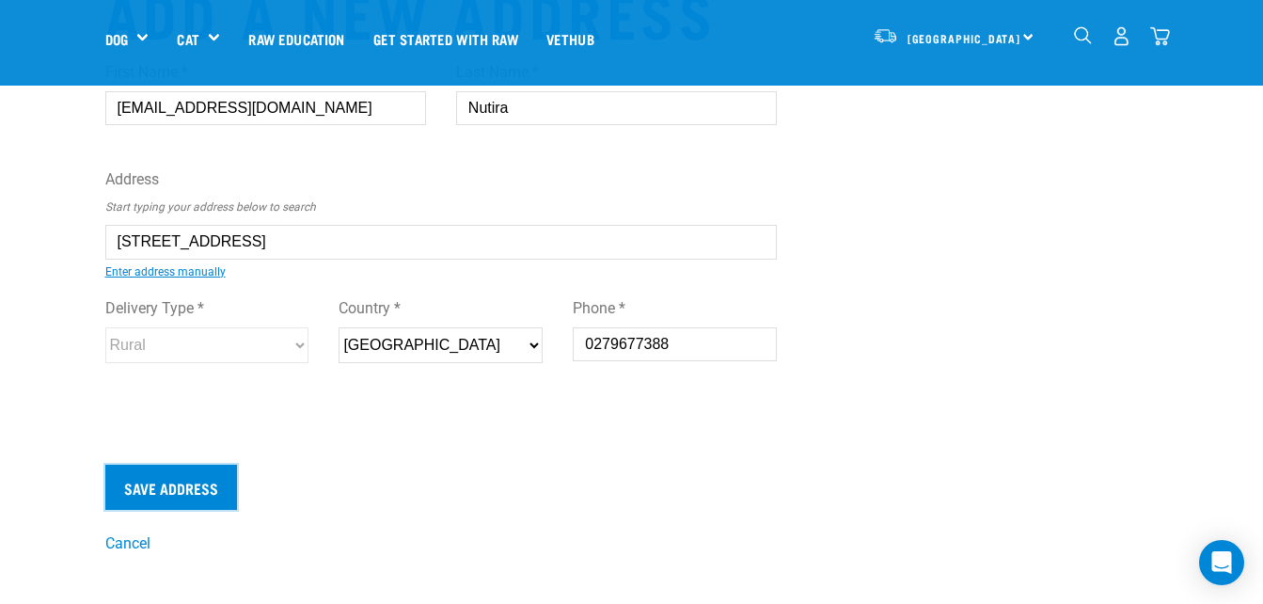
scroll to position [0, 0]
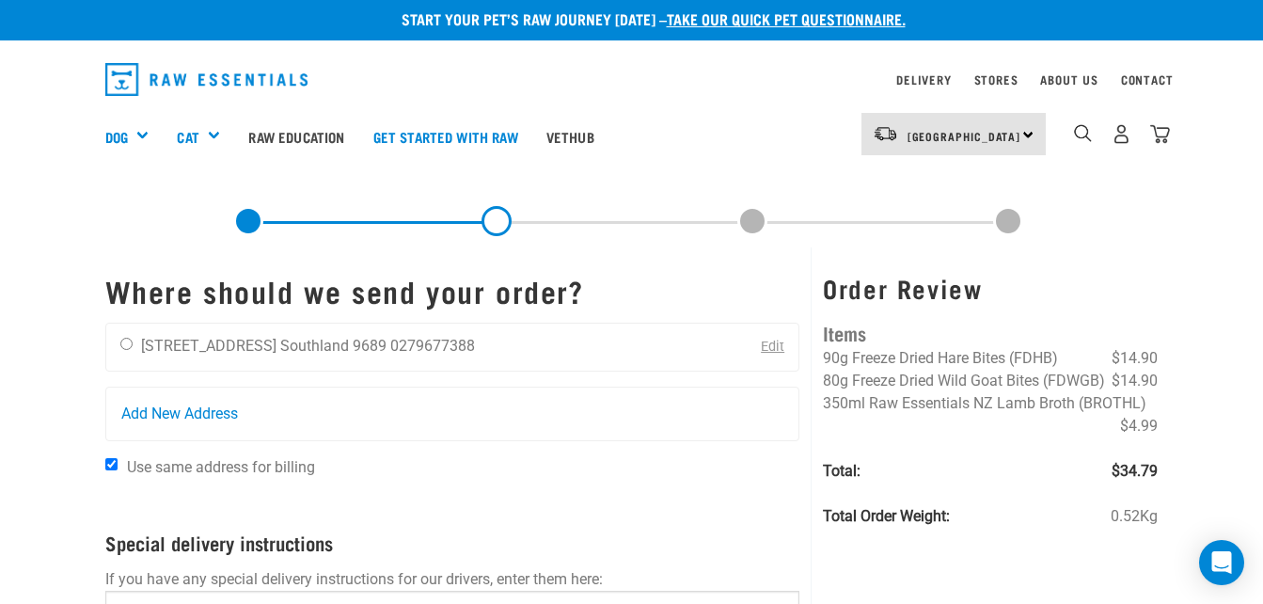
scroll to position [6, 0]
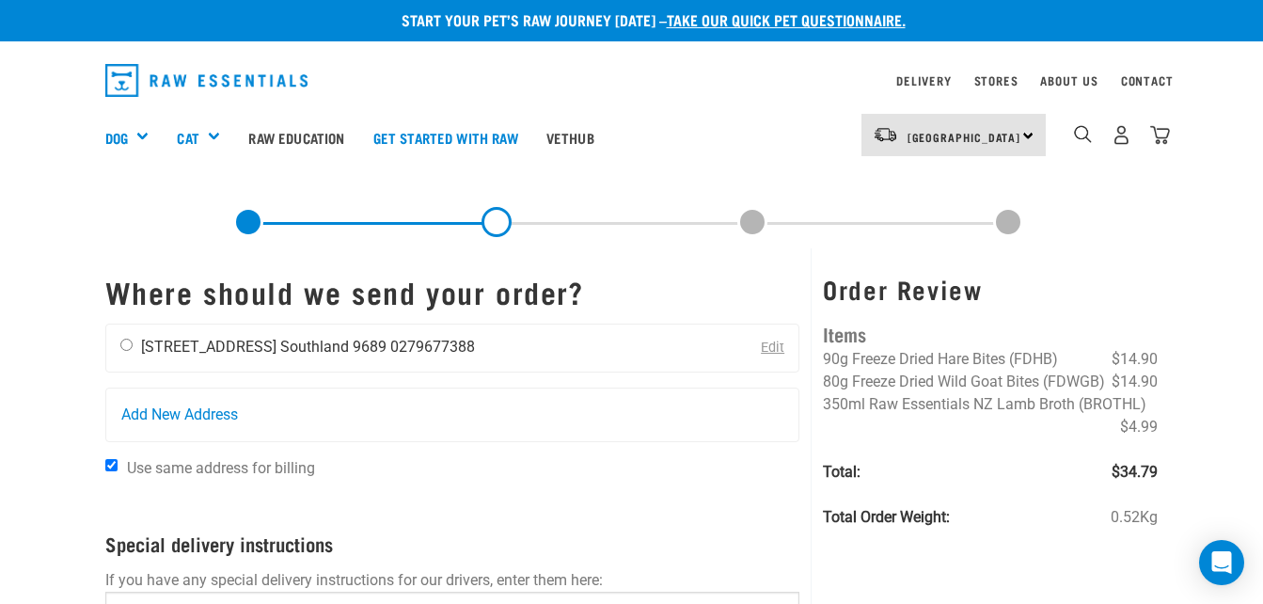
click at [128, 347] on input "radio" at bounding box center [126, 345] width 12 height 12
radio input "true"
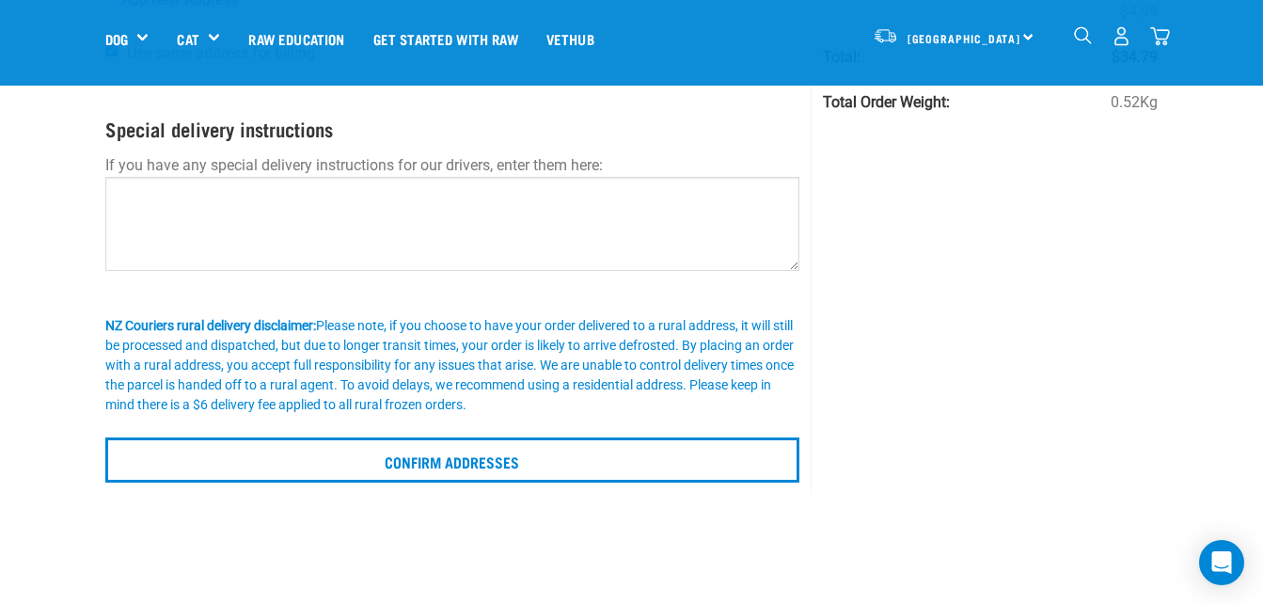
scroll to position [288, 0]
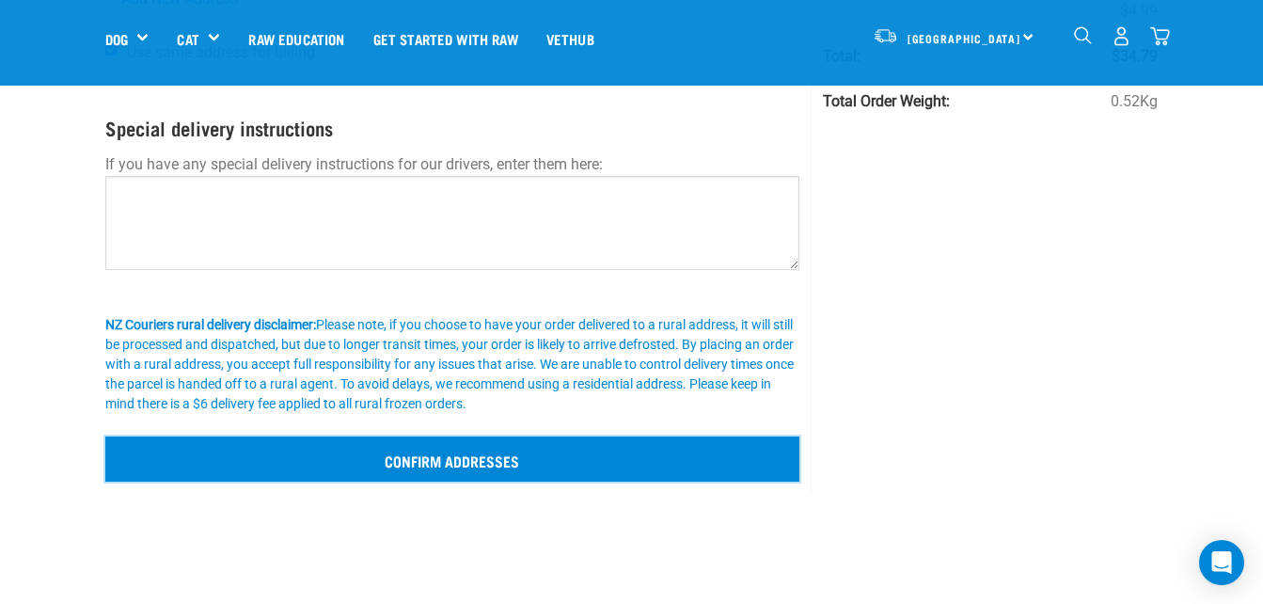
click at [368, 454] on input "Confirm addresses" at bounding box center [452, 459] width 695 height 45
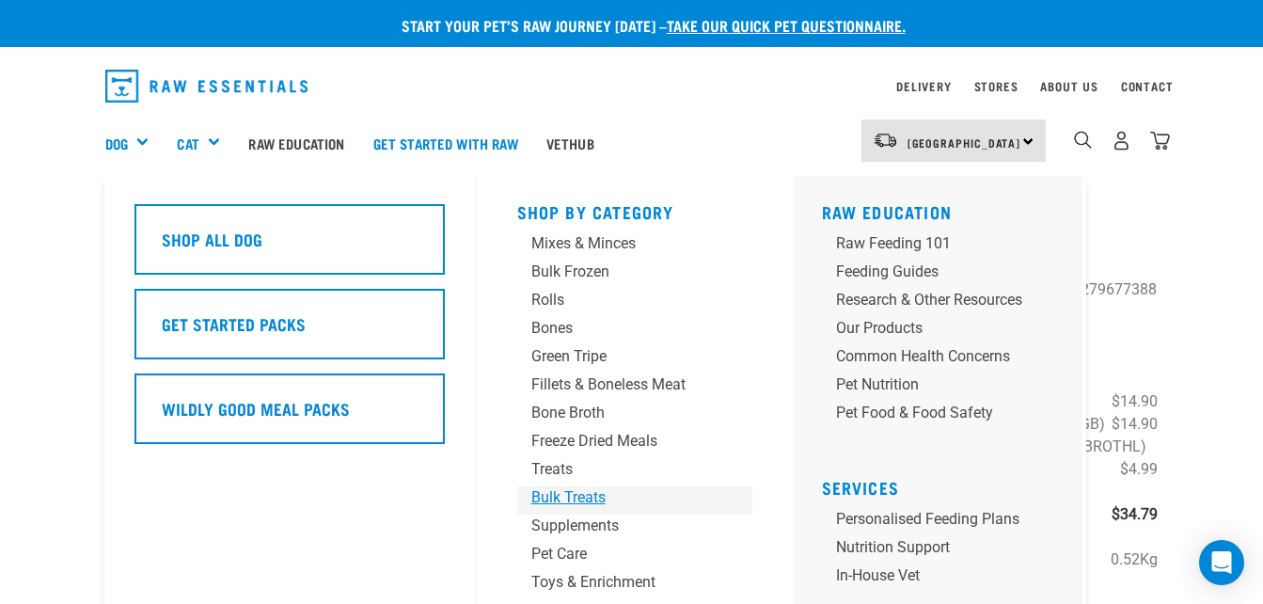
click at [554, 493] on div "Bulk Treats" at bounding box center [620, 497] width 176 height 23
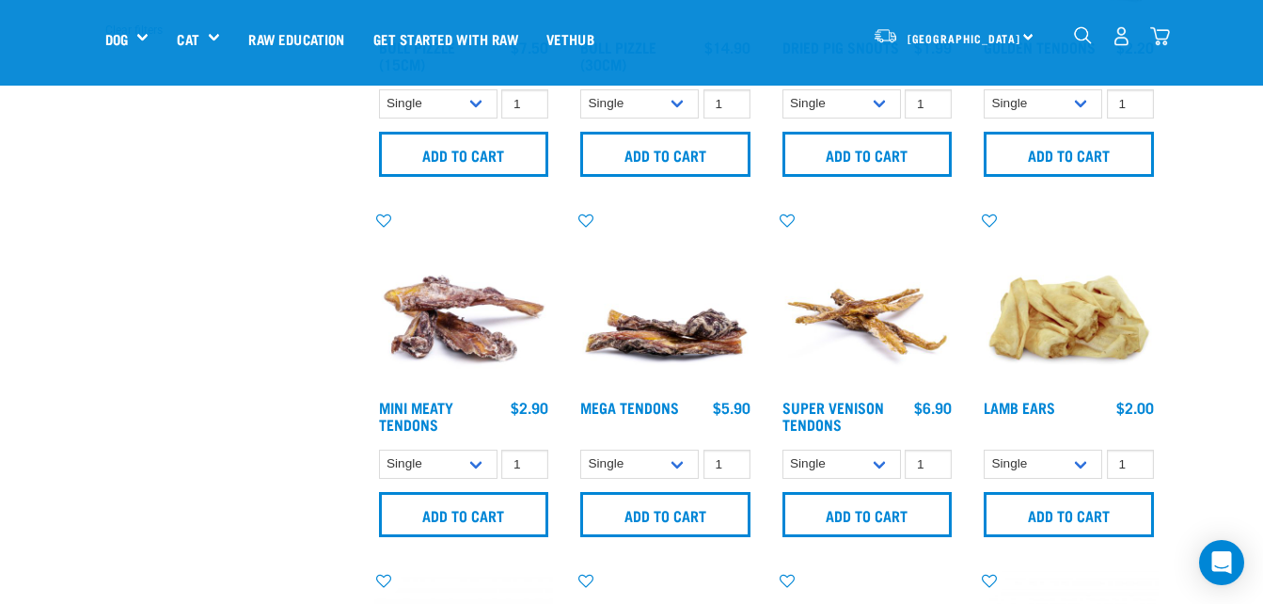
scroll to position [649, 0]
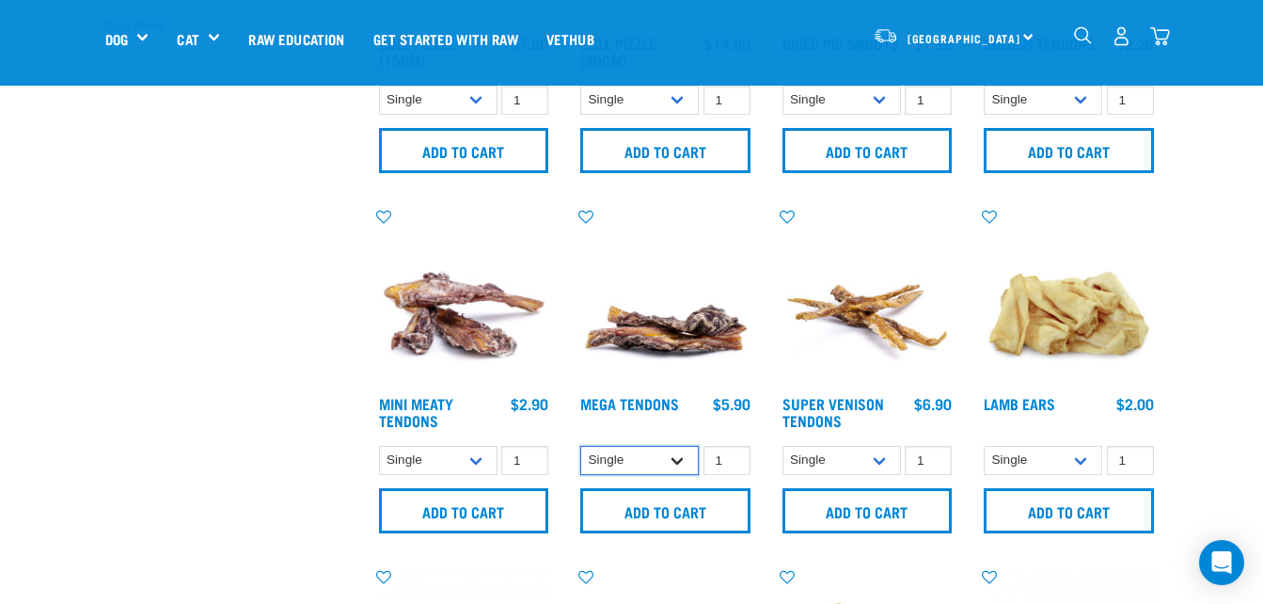
click at [681, 462] on select "Single 10 per pack" at bounding box center [639, 460] width 119 height 29
click at [580, 446] on select "Single 10 per pack" at bounding box center [639, 460] width 119 height 29
click at [679, 447] on select "Single 10 per pack" at bounding box center [639, 460] width 119 height 29
select select "884"
click at [580, 446] on select "Single 10 per pack" at bounding box center [639, 460] width 119 height 29
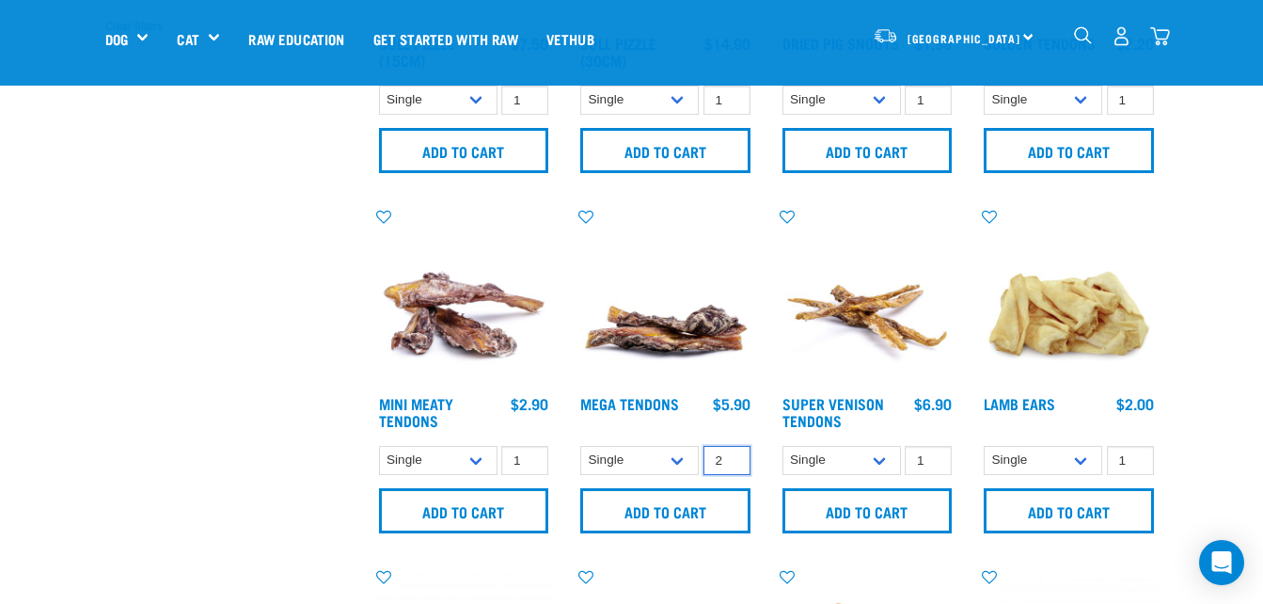
click at [734, 459] on input "2" at bounding box center [727, 460] width 47 height 29
type input "3"
click at [734, 459] on input "3" at bounding box center [727, 460] width 47 height 29
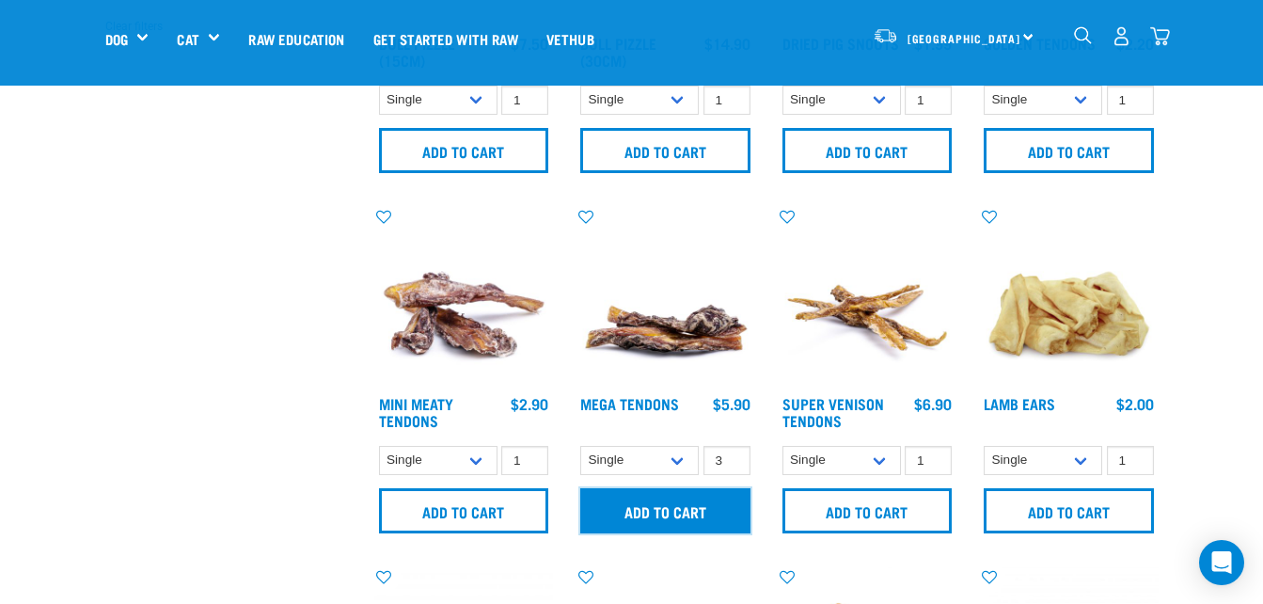
click at [711, 512] on input "Add to cart" at bounding box center [665, 510] width 170 height 45
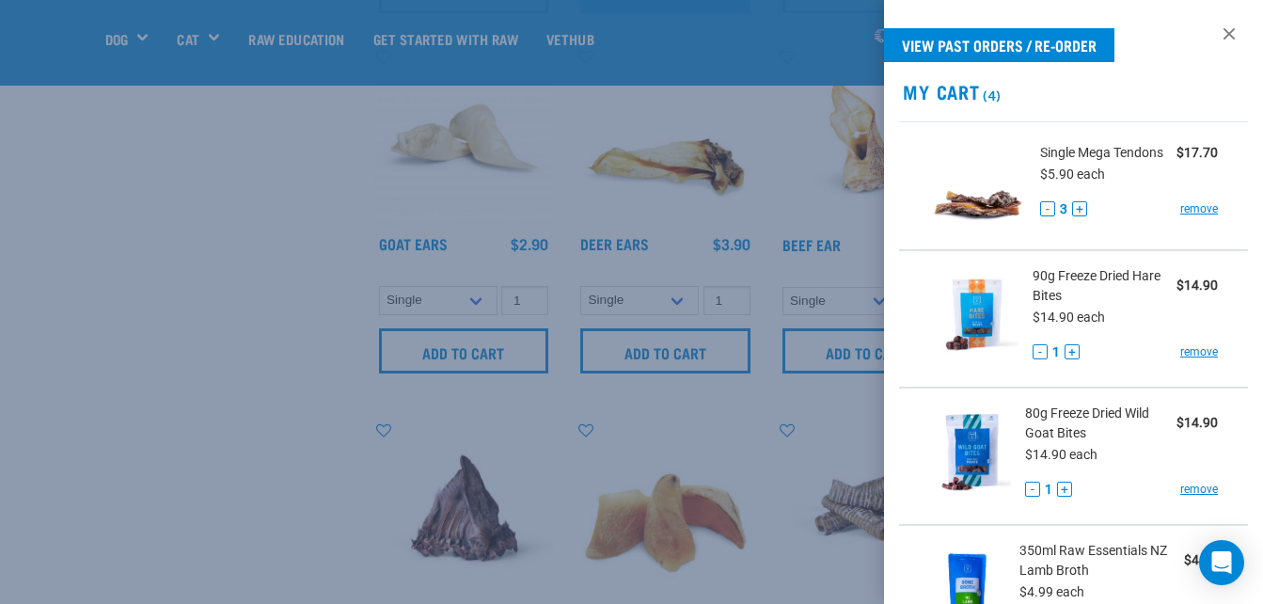
scroll to position [1155, 0]
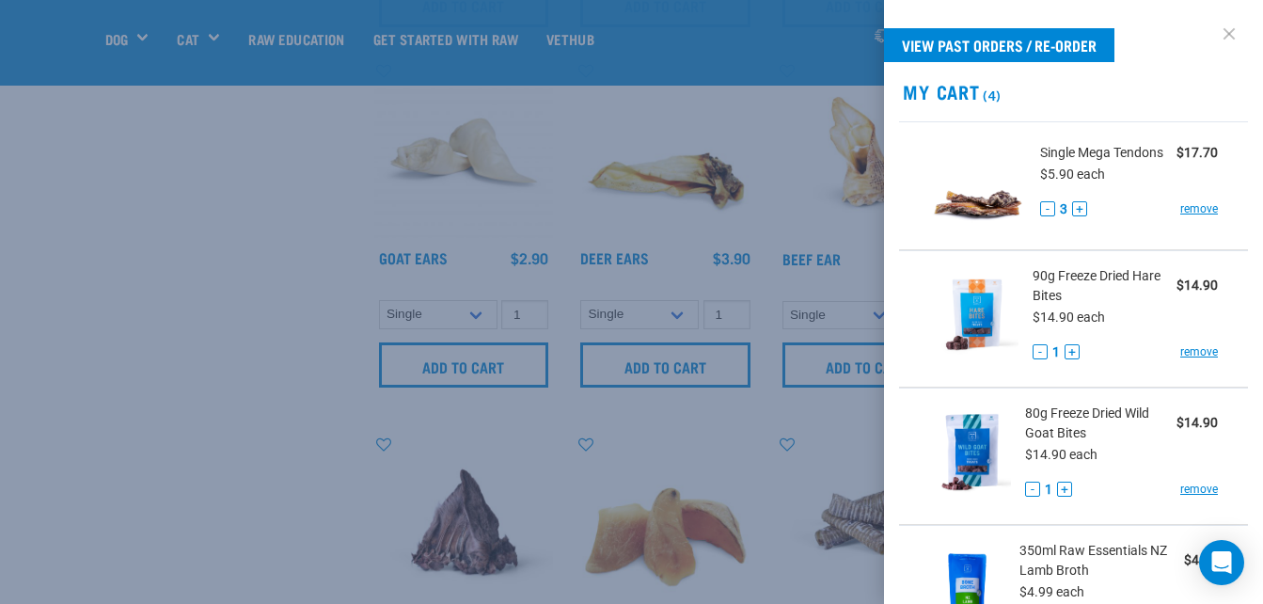
click at [1220, 31] on link at bounding box center [1230, 34] width 30 height 30
